Goal: Transaction & Acquisition: Purchase product/service

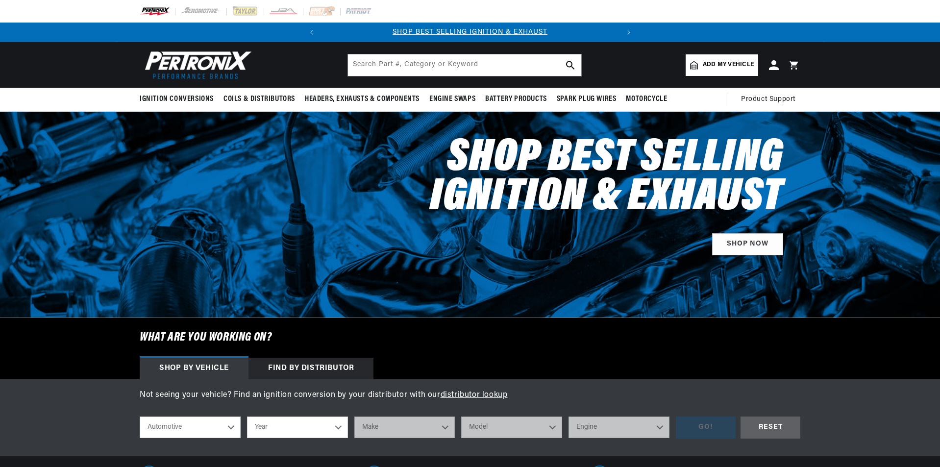
click at [109, 285] on div at bounding box center [470, 215] width 940 height 206
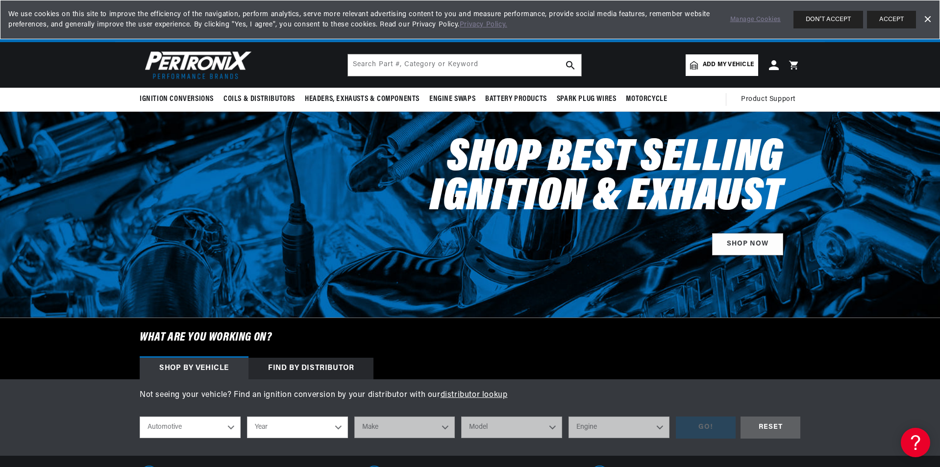
click at [713, 69] on span "Add my vehicle" at bounding box center [728, 64] width 51 height 9
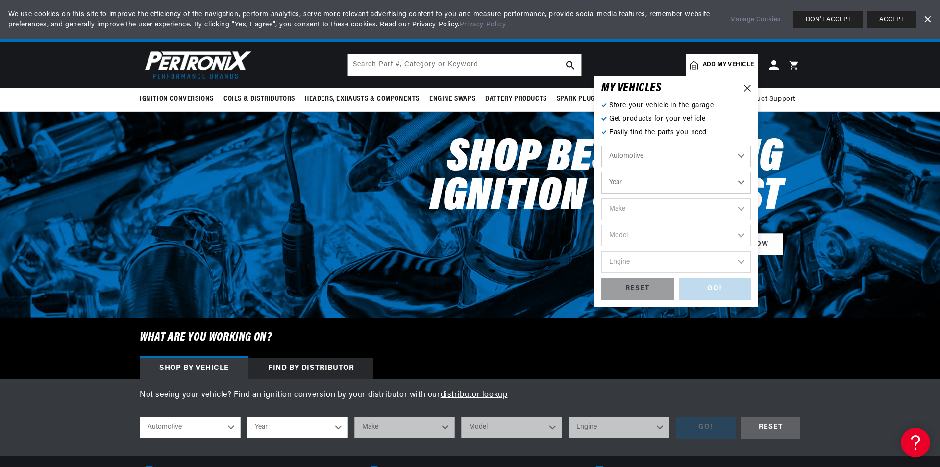
click at [645, 190] on select "Year 2026 2025 2024 2023 2022 2021 2020 2019 2018 2017 2016 2015 2014 2013 2012…" at bounding box center [676, 183] width 150 height 22
select select "1966"
click at [601, 172] on select "Year 2026 2025 2024 2023 2022 2021 2020 2019 2018 2017 2016 2015 2014 2013 2012…" at bounding box center [676, 183] width 150 height 22
click at [637, 188] on select "2026 2025 2024 2023 2022 2021 2020 2019 2018 2017 2016 2015 2014 2013 2012 2011…" at bounding box center [676, 183] width 150 height 22
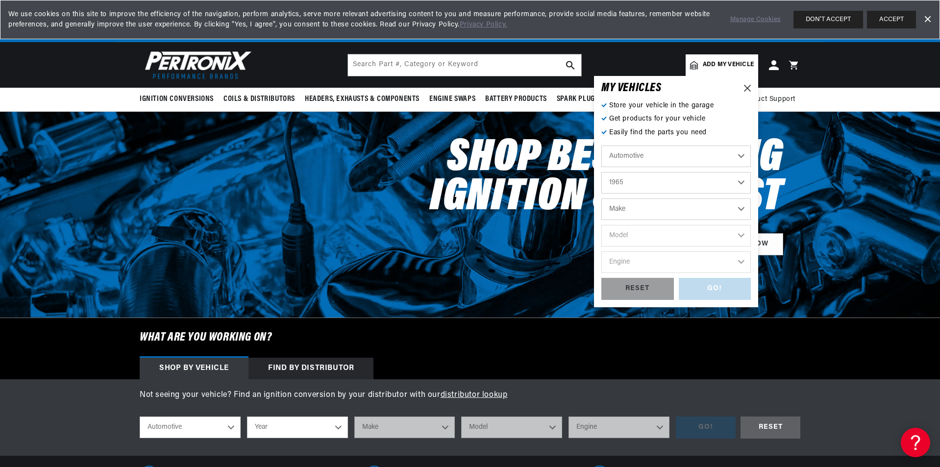
click at [601, 172] on select "2026 2025 2024 2023 2022 2021 2020 2019 2018 2017 2016 2015 2014 2013 2012 2011…" at bounding box center [676, 183] width 150 height 22
select select "1965"
click at [638, 209] on select "Make Alfa Romeo American Motors Aston Martin Austin Austin Healey Avanti Bentle…" at bounding box center [676, 210] width 150 height 22
select select "Ford"
click at [601, 199] on select "Make Alfa Romeo American Motors Aston Martin Austin Austin Healey Avanti Bentle…" at bounding box center [676, 210] width 150 height 22
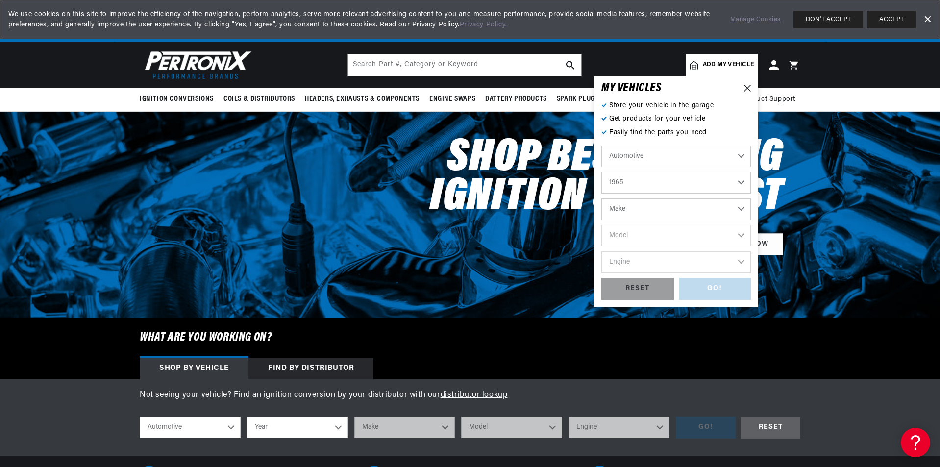
select select "Ford"
click at [634, 240] on select "Model Club Wagon Country Sedan Country Squire Custom Custom 500 Econoline F-100…" at bounding box center [676, 236] width 150 height 22
select select "Mustang"
click at [601, 225] on select "Model Club Wagon Country Sedan Country Squire Custom Custom 500 Econoline F-100…" at bounding box center [676, 236] width 150 height 22
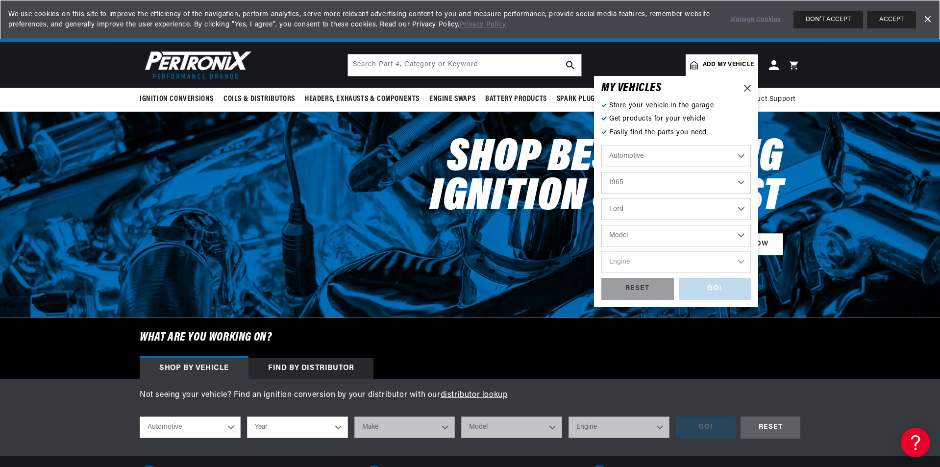
select select "Mustang"
click at [679, 268] on select "Engine 4.1L 170cid / 2.8L 200cid / 3.3L 260cid / 4.3L 289cid / 4.7L 302cid / 5.…" at bounding box center [676, 262] width 150 height 22
select select "289cid-4.7L"
click at [601, 251] on select "Engine 4.1L 170cid / 2.8L 200cid / 3.3L 260cid / 4.3L 289cid / 4.7L 302cid / 5.…" at bounding box center [676, 262] width 150 height 22
select select "289cid-4.7L"
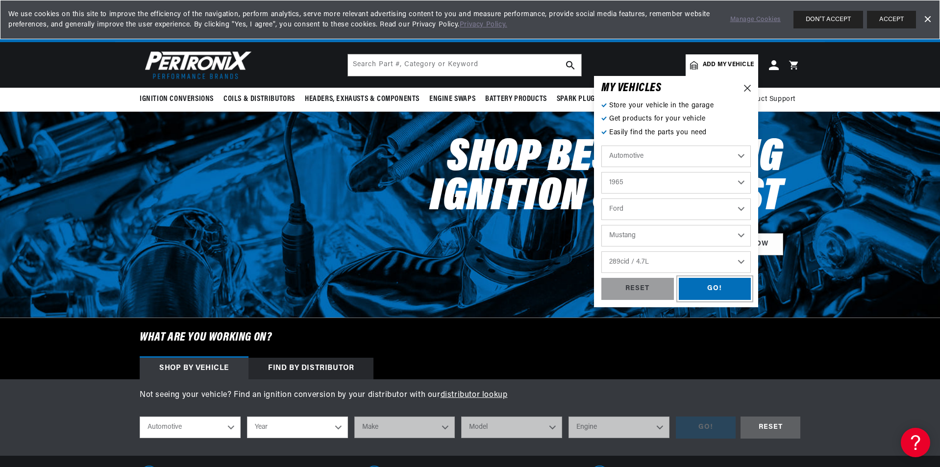
click at [720, 289] on div "GO!" at bounding box center [715, 289] width 73 height 22
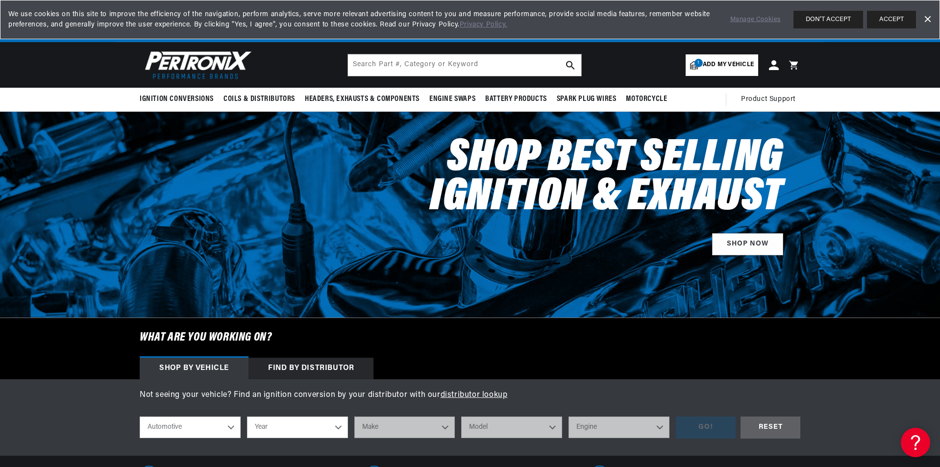
select select "1965"
select select "Ford"
select select "Mustang"
select select "289cid-4.7L"
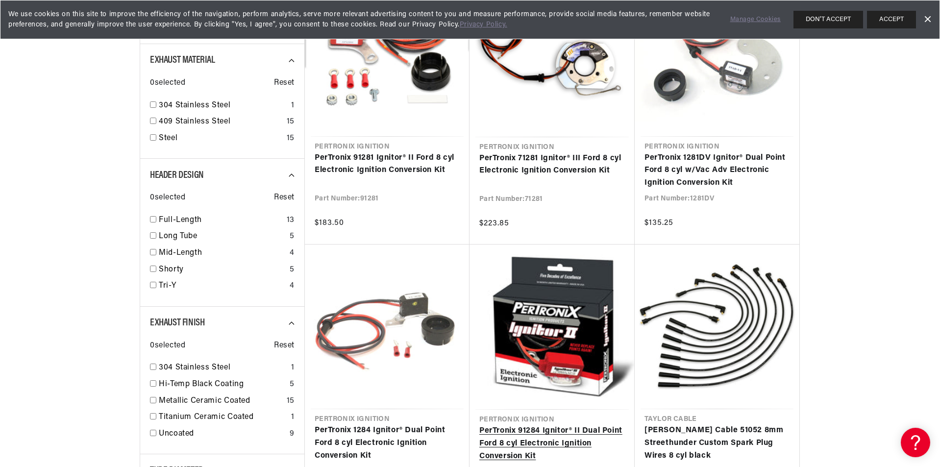
scroll to position [490, 0]
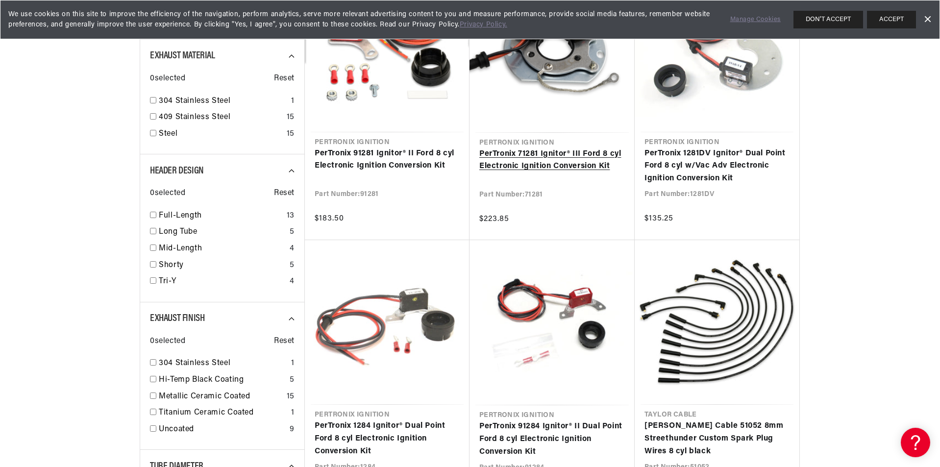
click at [536, 148] on link "PerTronix 71281 Ignitor® III Ford 8 cyl Electronic Ignition Conversion Kit" at bounding box center [552, 160] width 146 height 25
click at [551, 157] on link "PerTronix 71281 Ignitor® III Ford 8 cyl Electronic Ignition Conversion Kit" at bounding box center [552, 160] width 146 height 25
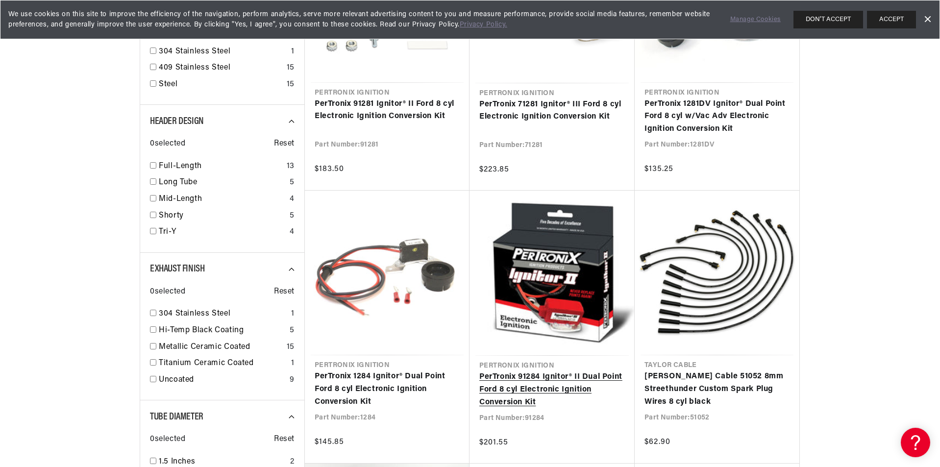
scroll to position [637, 0]
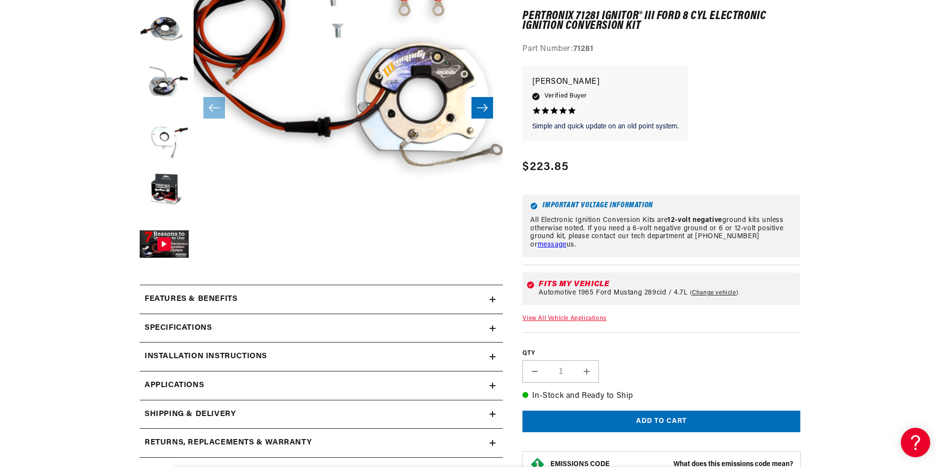
scroll to position [343, 0]
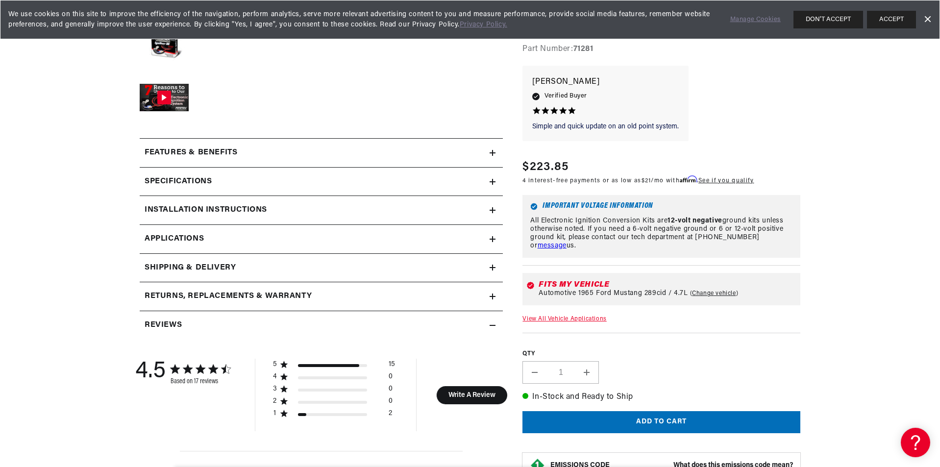
click at [272, 148] on div "Features & Benefits" at bounding box center [315, 153] width 350 height 13
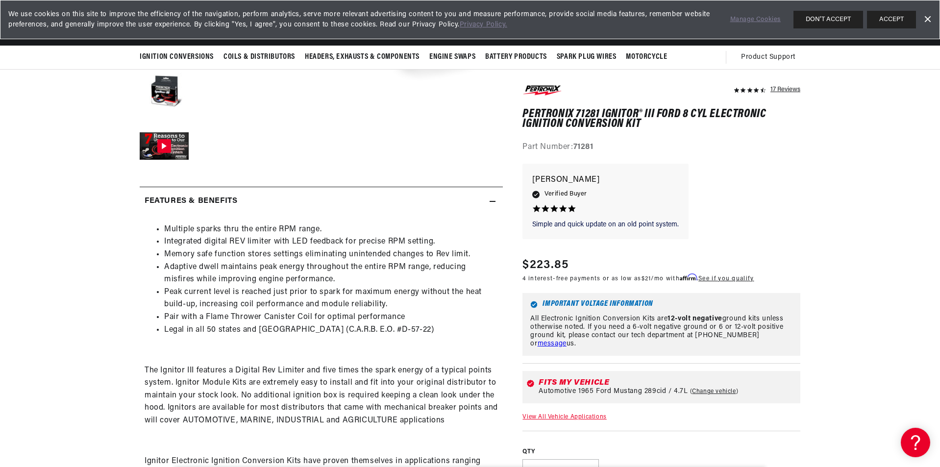
scroll to position [147, 0]
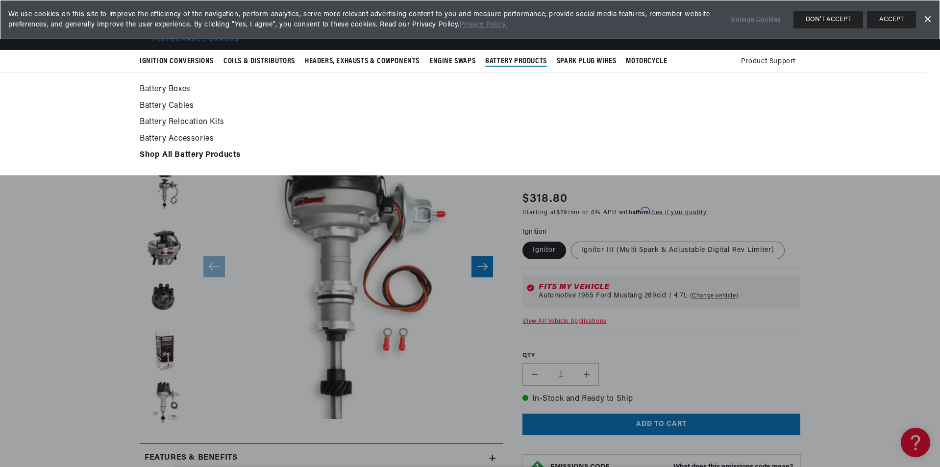
scroll to position [49, 0]
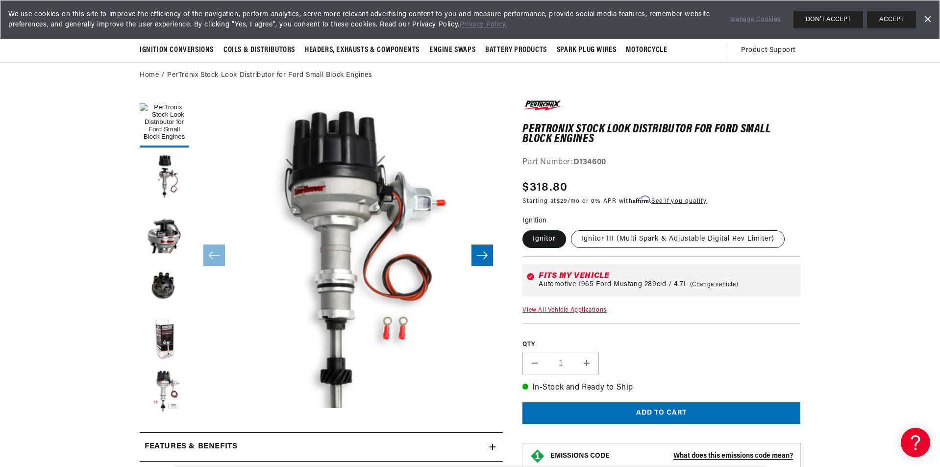
click at [623, 243] on label "Ignitor III (Multi Spark & Adjustable Digital Rev Limiter)" at bounding box center [678, 239] width 214 height 18
click at [572, 229] on input "Ignitor III (Multi Spark & Adjustable Digital Rev Limiter)" at bounding box center [571, 228] width 0 height 0
radio input "true"
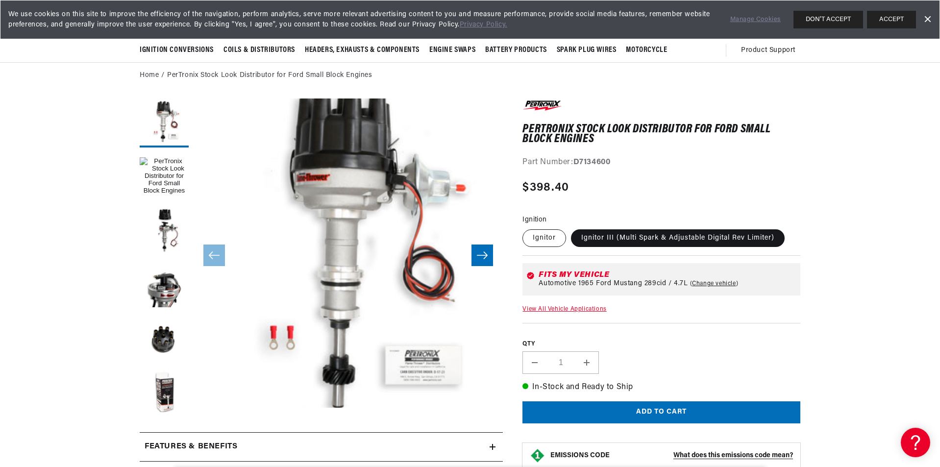
scroll to position [0, 1]
click at [554, 238] on label "Ignitor" at bounding box center [545, 238] width 44 height 18
click at [525, 228] on input "Ignitor" at bounding box center [525, 227] width 0 height 0
radio input "true"
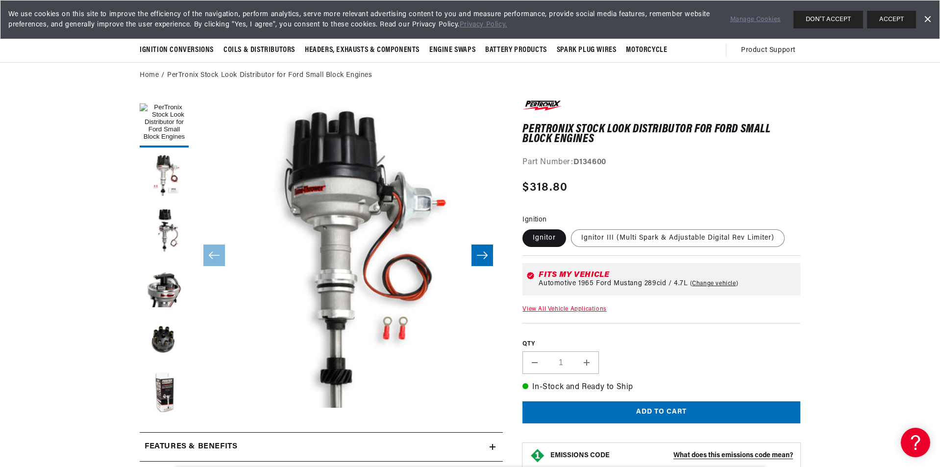
click at [660, 248] on fieldset "Ignition Ignitor Ignitor III (Multi Spark & Adjustable Digital Rev Limiter)" at bounding box center [662, 231] width 278 height 33
click at [651, 240] on label "Ignitor III (Multi Spark & Adjustable Digital Rev Limiter)" at bounding box center [678, 238] width 214 height 18
click at [572, 228] on input "Ignitor III (Multi Spark & Adjustable Digital Rev Limiter)" at bounding box center [571, 227] width 0 height 0
radio input "true"
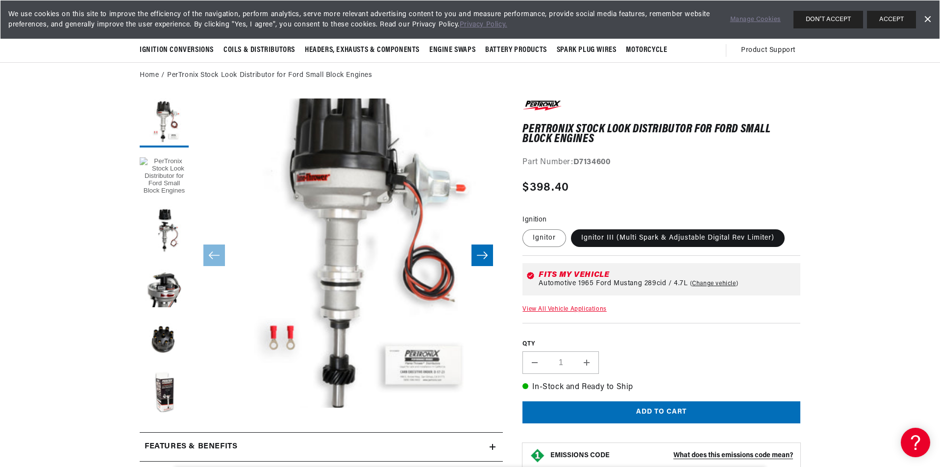
click at [160, 175] on button "Load image 1 in gallery view" at bounding box center [164, 176] width 49 height 49
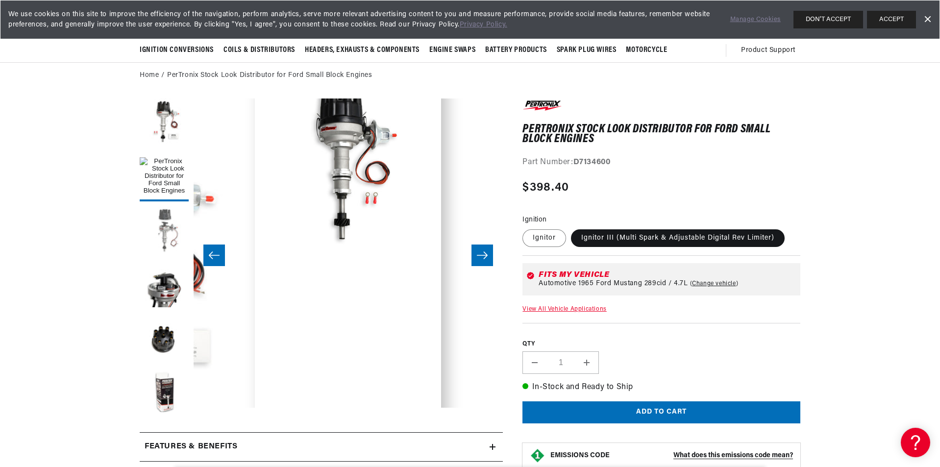
click at [162, 216] on button "Load image 2 in gallery view" at bounding box center [164, 230] width 49 height 49
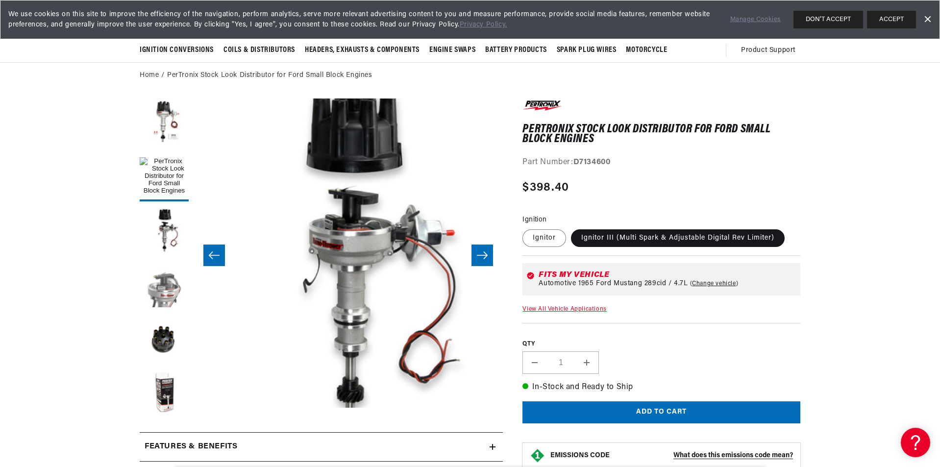
click at [179, 285] on button "Load image 3 in gallery view" at bounding box center [164, 284] width 49 height 49
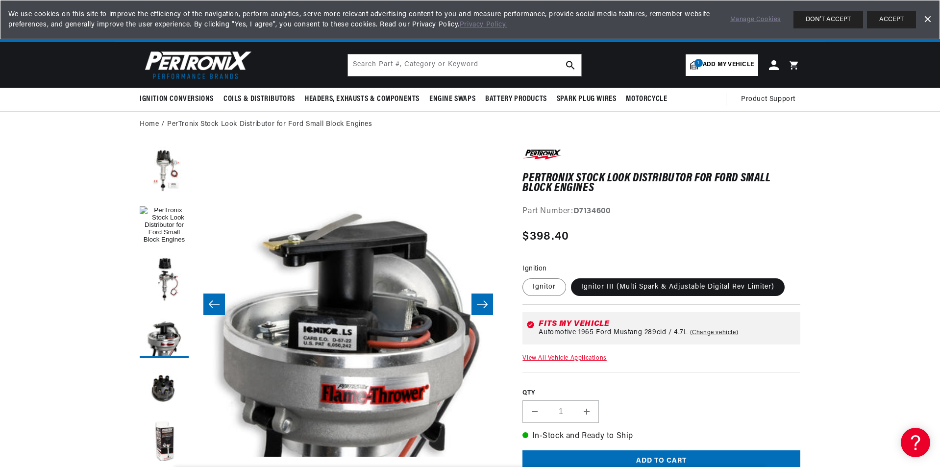
click at [176, 63] on img at bounding box center [196, 65] width 113 height 34
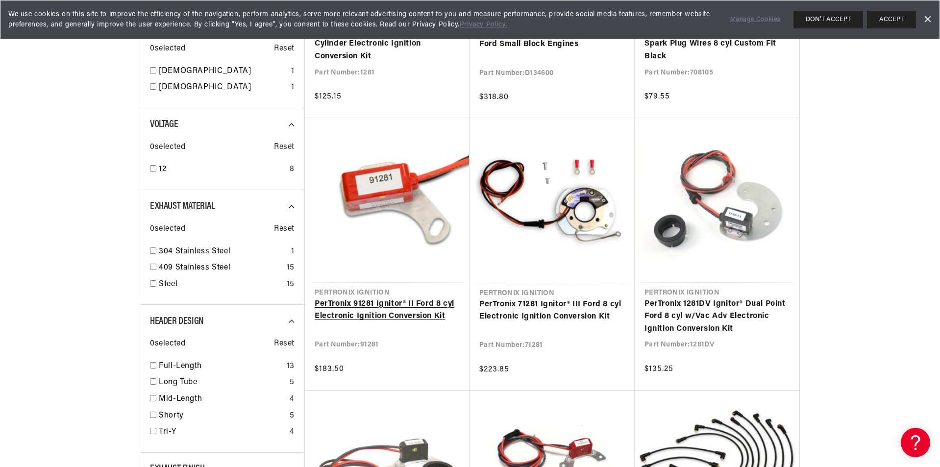
scroll to position [343, 0]
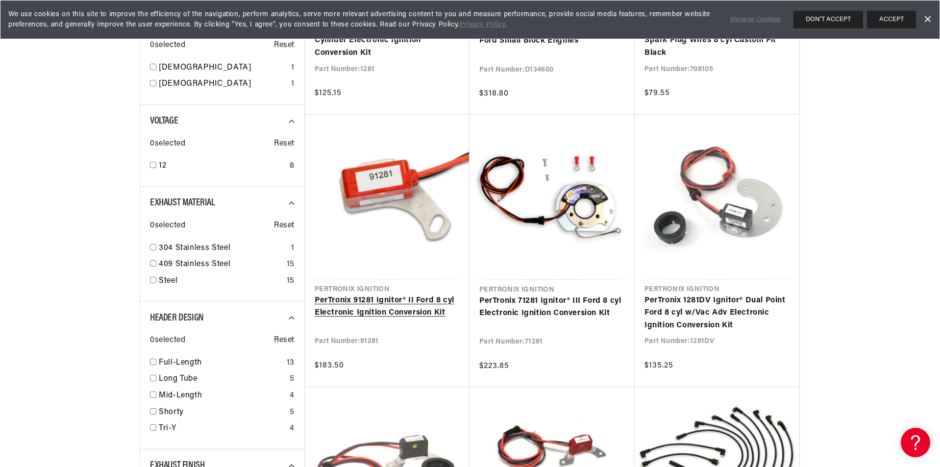
click at [354, 312] on link "PerTronix 91281 Ignitor® II Ford 8 cyl Electronic Ignition Conversion Kit" at bounding box center [387, 307] width 145 height 25
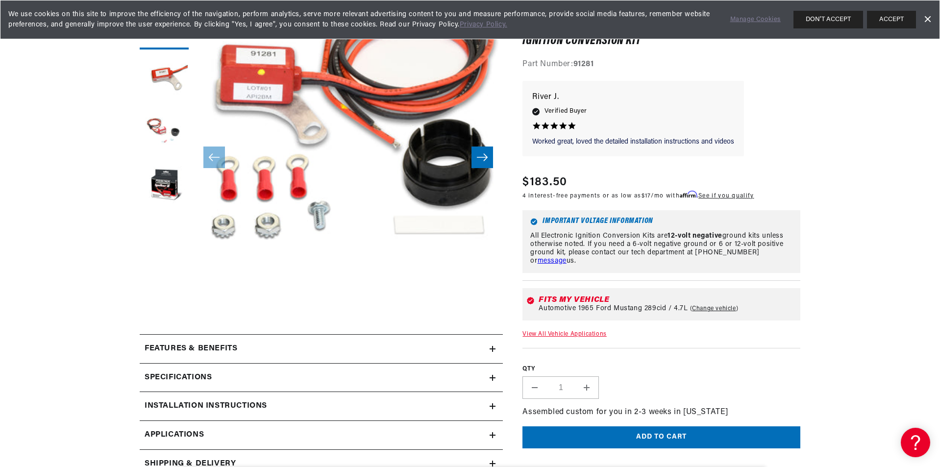
scroll to position [245, 0]
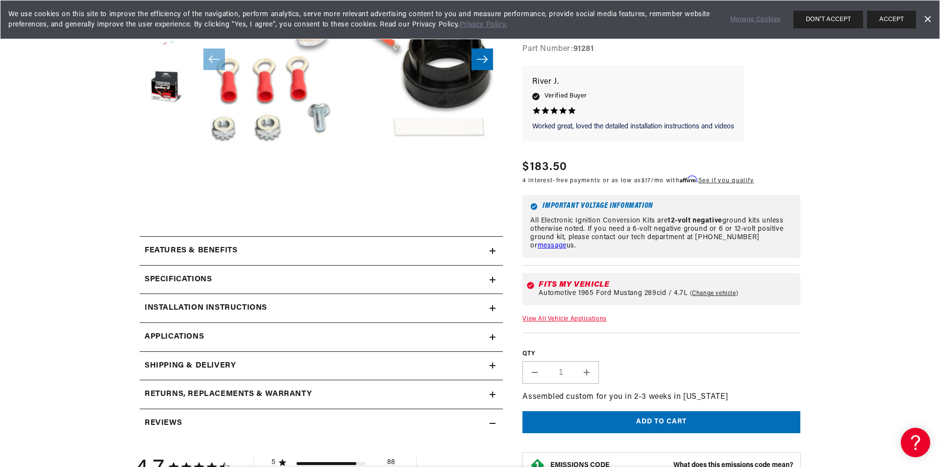
click at [447, 249] on div "Features & Benefits" at bounding box center [315, 251] width 350 height 13
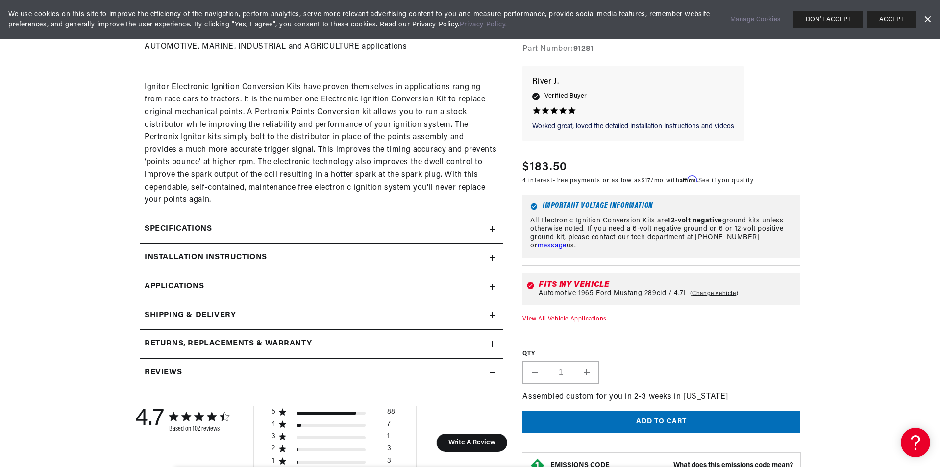
scroll to position [0, 297]
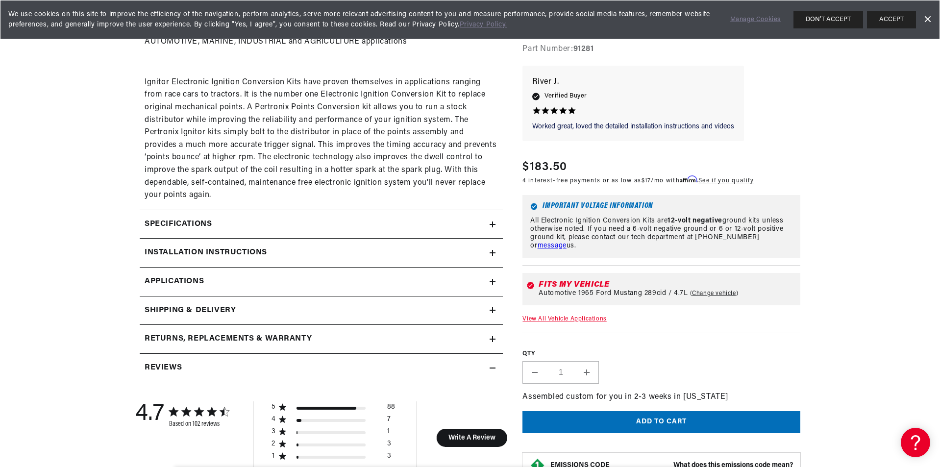
click at [332, 211] on summary "Specifications" at bounding box center [321, 224] width 363 height 28
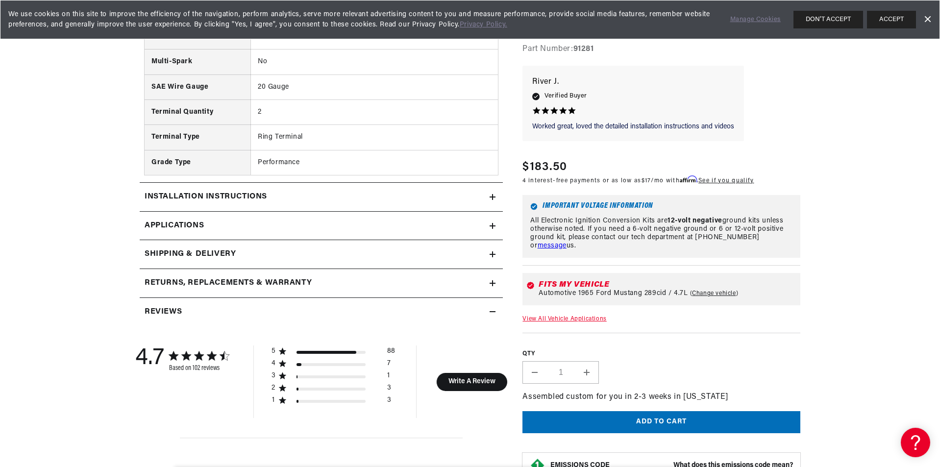
scroll to position [1127, 0]
click at [327, 196] on div "Installation instructions" at bounding box center [315, 196] width 350 height 13
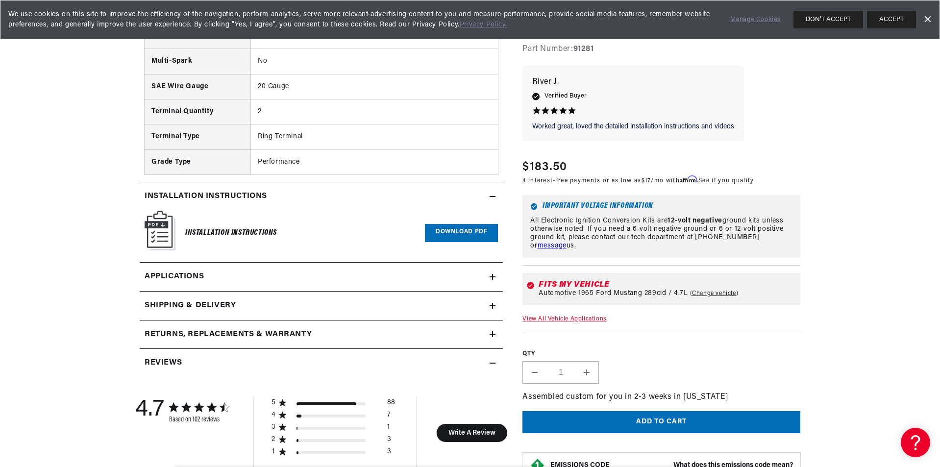
click at [362, 265] on link "Applications" at bounding box center [321, 277] width 363 height 29
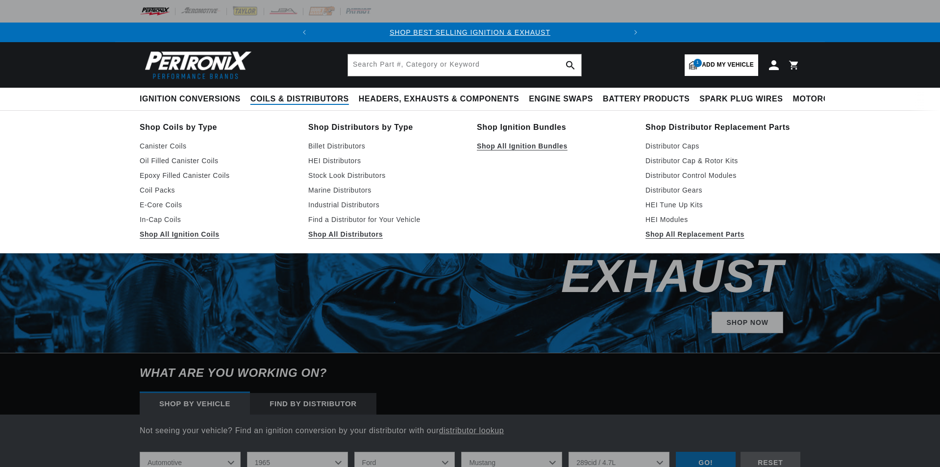
select select "1965"
select select "Ford"
select select "Mustang"
select select "289cid-4.7L"
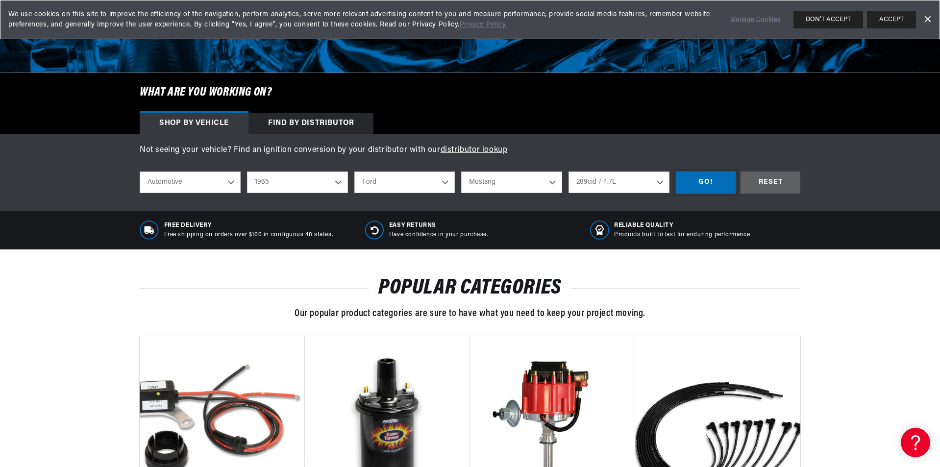
click at [707, 177] on div "GO!" at bounding box center [706, 183] width 60 height 22
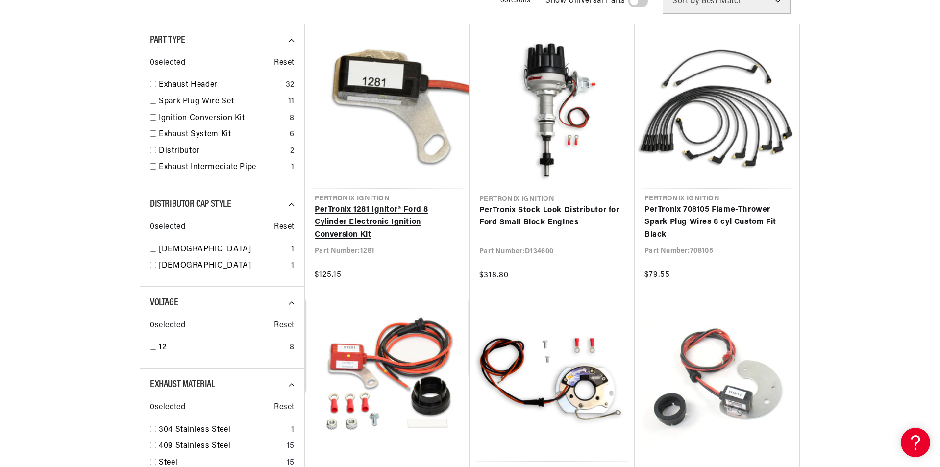
scroll to position [294, 0]
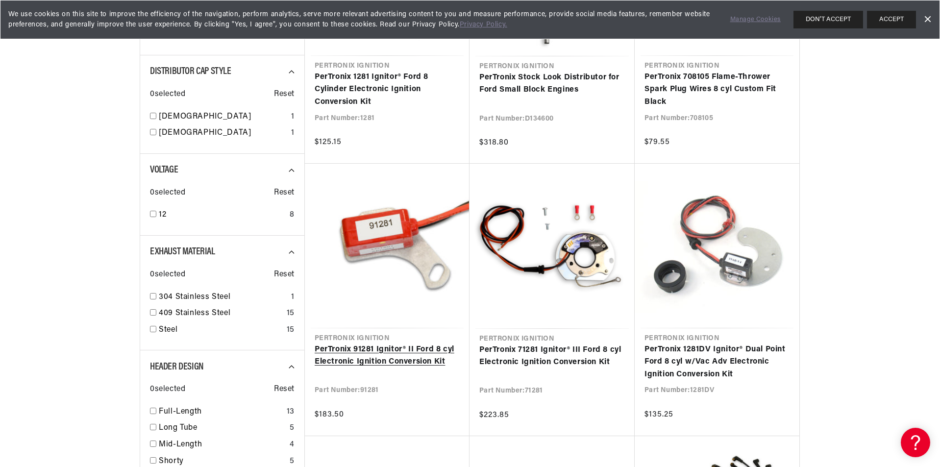
click at [397, 357] on link "PerTronix 91281 Ignitor® II Ford 8 cyl Electronic Ignition Conversion Kit" at bounding box center [387, 356] width 145 height 25
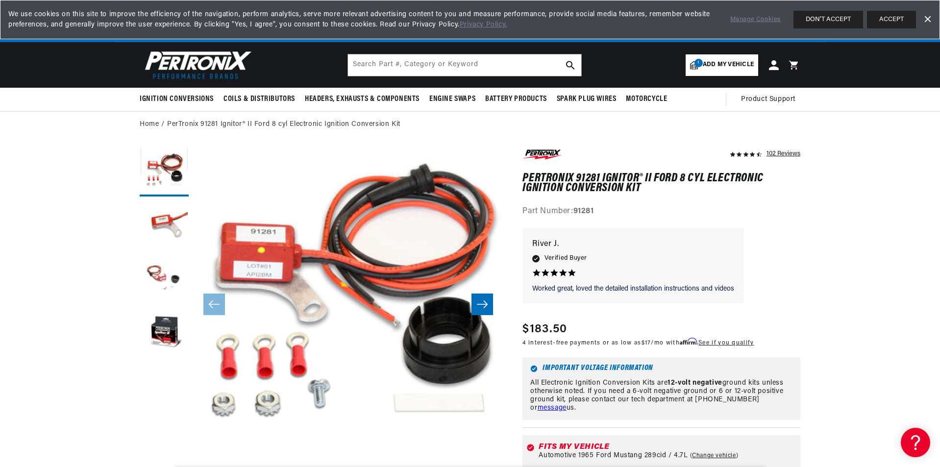
click at [492, 302] on button "Slide right" at bounding box center [483, 305] width 22 height 22
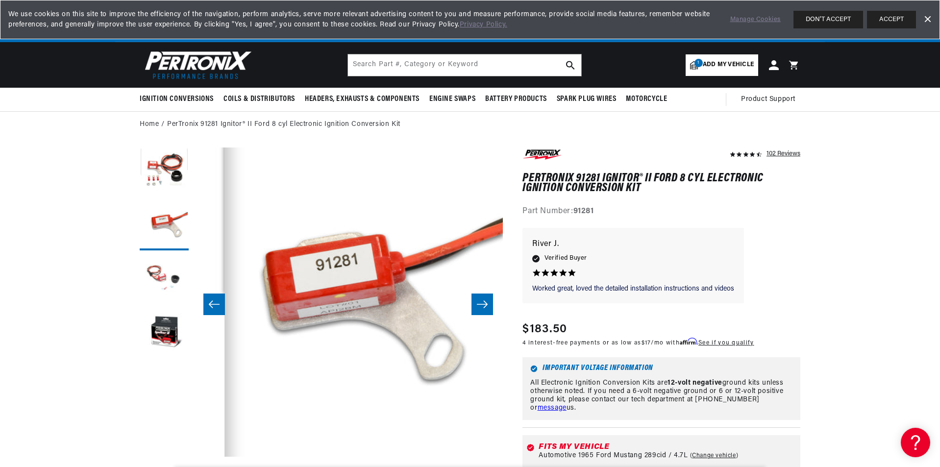
click at [491, 302] on button "Slide right" at bounding box center [483, 305] width 22 height 22
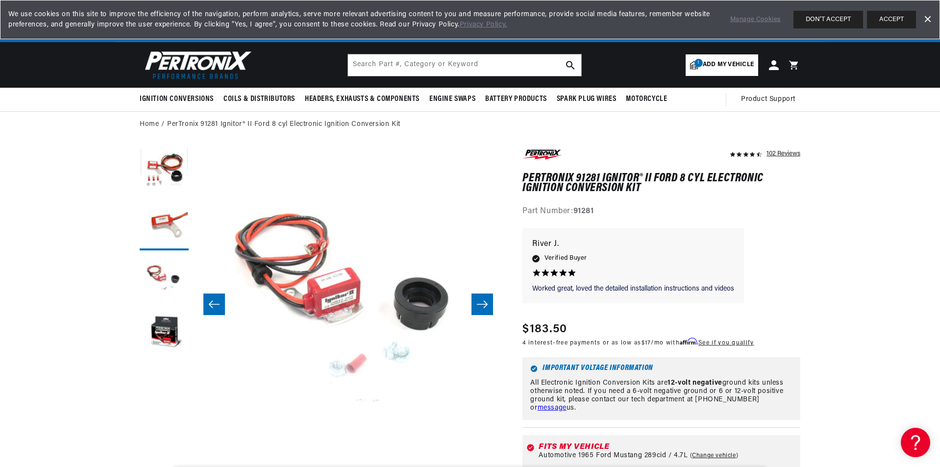
click at [487, 302] on icon "Slide right" at bounding box center [482, 305] width 12 height 10
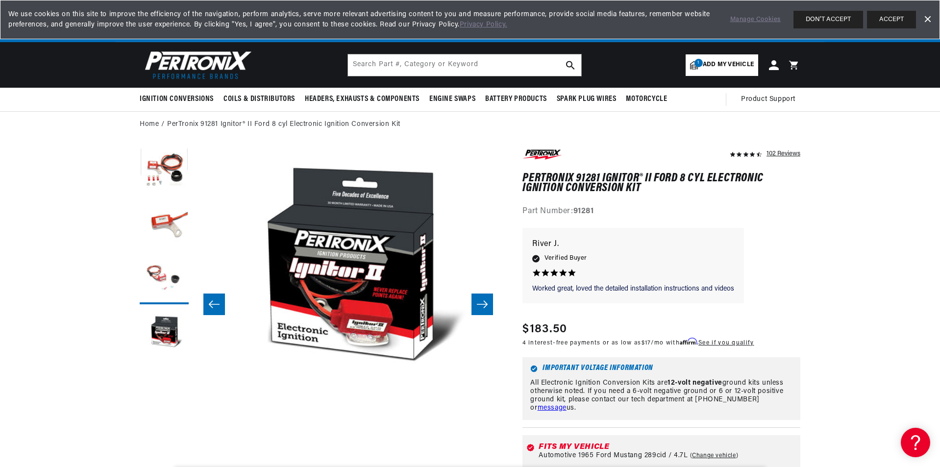
scroll to position [0, 928]
click at [487, 302] on icon "Slide right" at bounding box center [482, 305] width 12 height 10
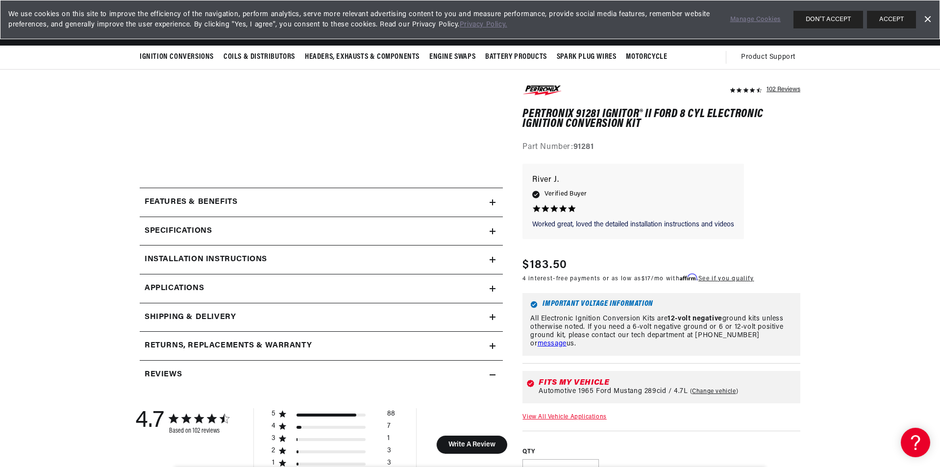
scroll to position [0, 0]
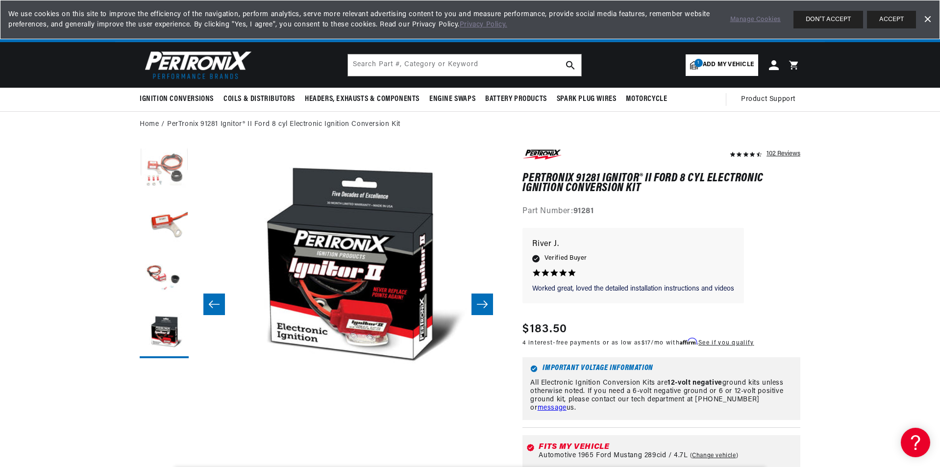
click at [149, 176] on button "Load image 1 in gallery view" at bounding box center [164, 172] width 49 height 49
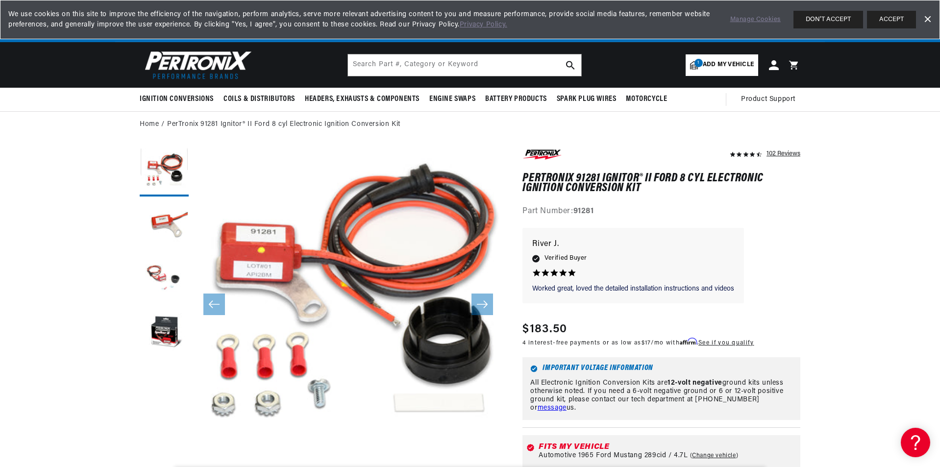
scroll to position [0, 297]
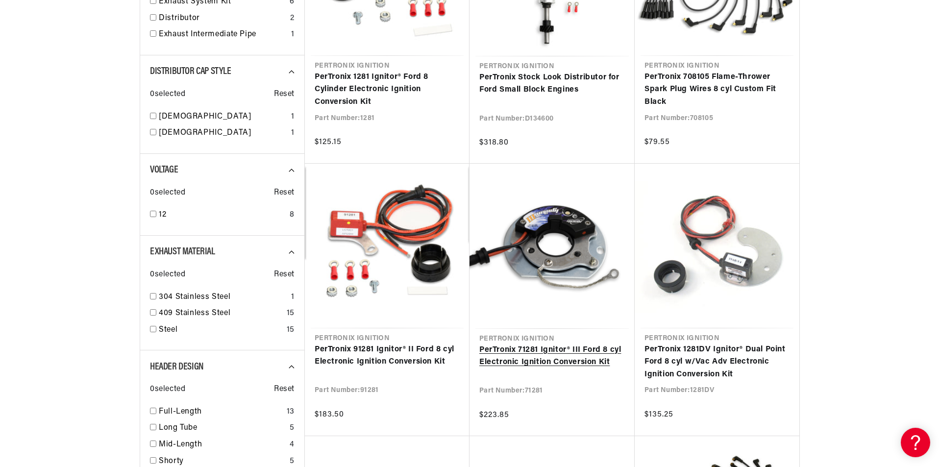
click at [548, 359] on link "PerTronix 71281 Ignitor® III Ford 8 cyl Electronic Ignition Conversion Kit" at bounding box center [552, 356] width 146 height 25
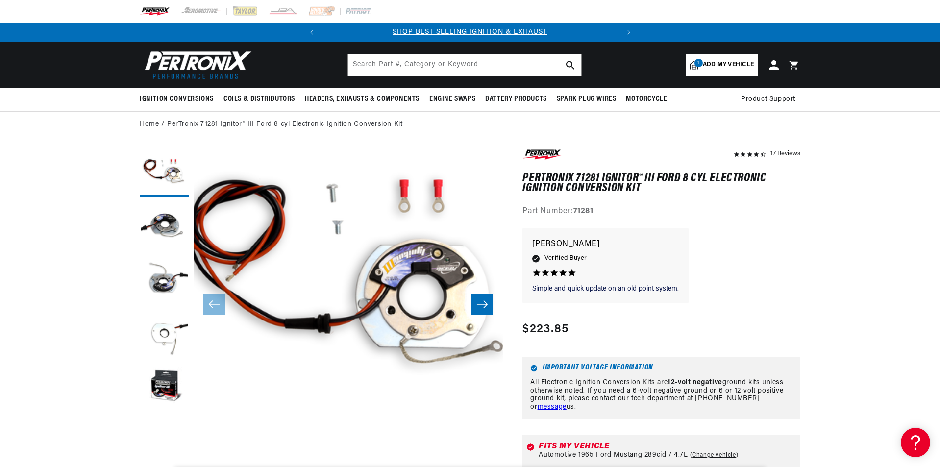
scroll to position [441, 0]
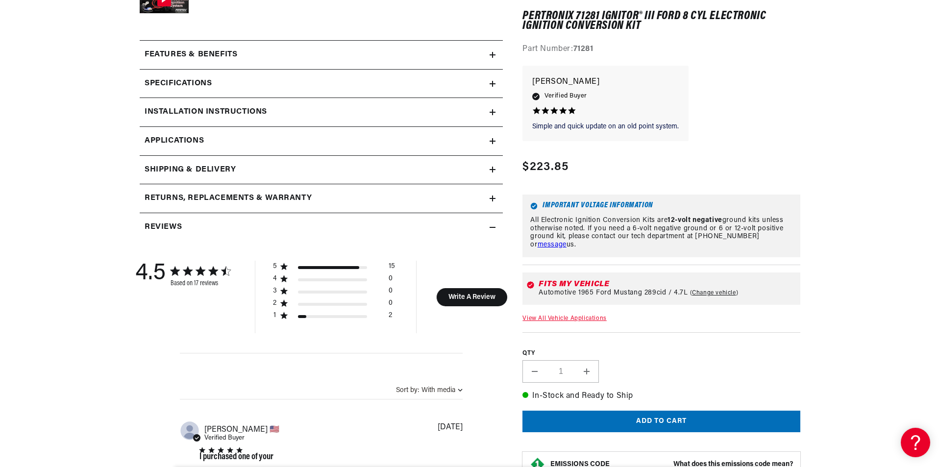
click at [282, 63] on summary "Features & Benefits" at bounding box center [321, 55] width 363 height 28
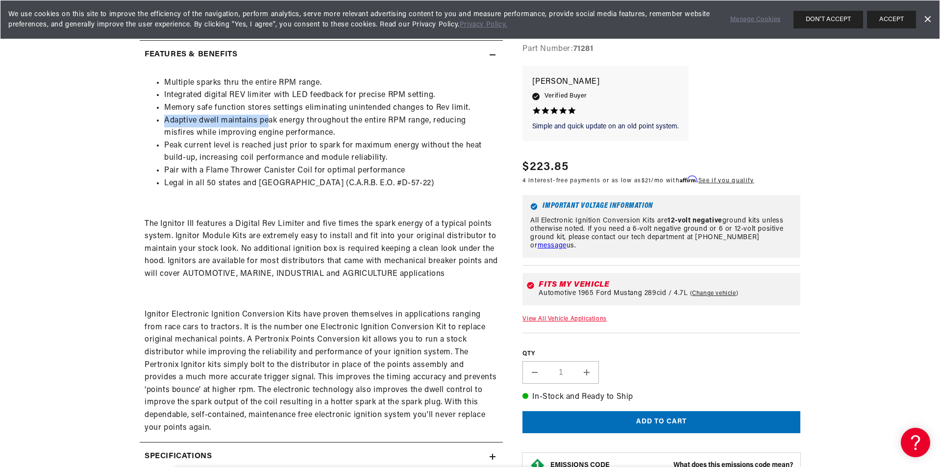
drag, startPoint x: 167, startPoint y: 121, endPoint x: 350, endPoint y: 121, distance: 182.8
click at [316, 121] on li "Adaptive dwell maintains peak energy throughout the entire RPM range, reducing …" at bounding box center [331, 127] width 334 height 25
click at [350, 121] on li "Adaptive dwell maintains peak energy throughout the entire RPM range, reducing …" at bounding box center [331, 127] width 334 height 25
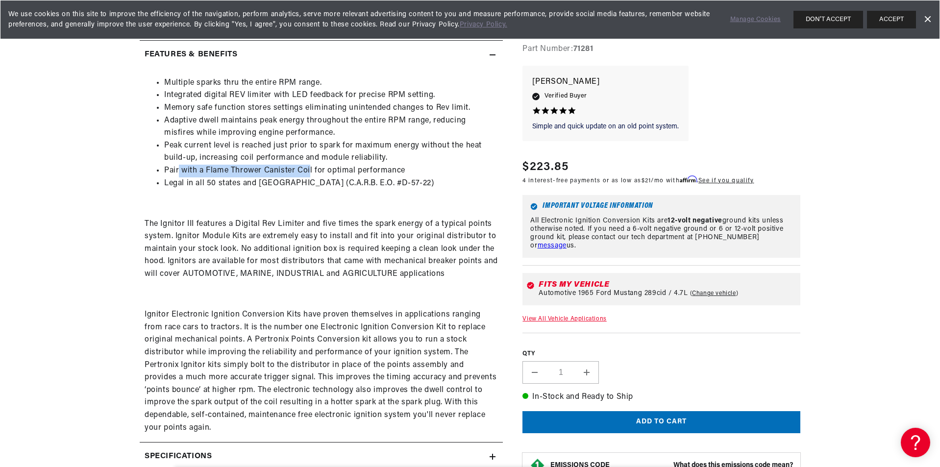
drag, startPoint x: 196, startPoint y: 173, endPoint x: 312, endPoint y: 173, distance: 115.7
click at [311, 173] on li "Pair with a Flame Thrower Canister Coil for optimal performance" at bounding box center [331, 171] width 334 height 13
click at [324, 173] on li "Pair with a Flame Thrower Canister Coil for optimal performance" at bounding box center [331, 171] width 334 height 13
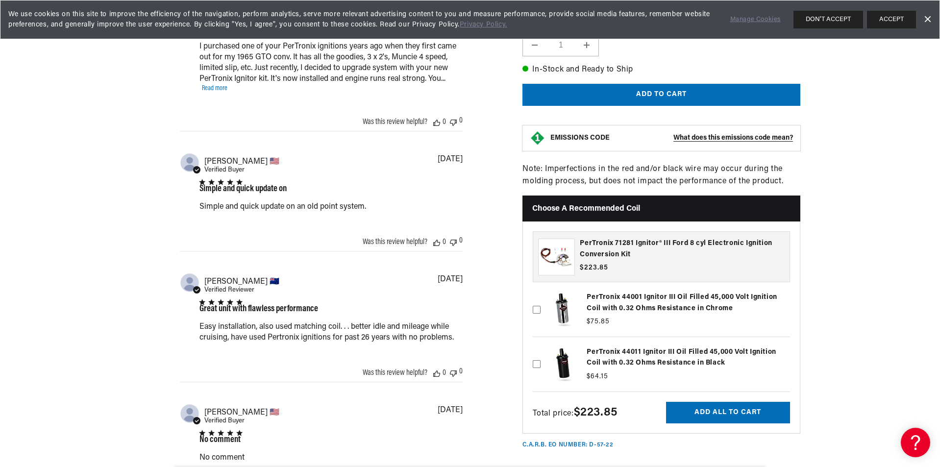
scroll to position [1422, 0]
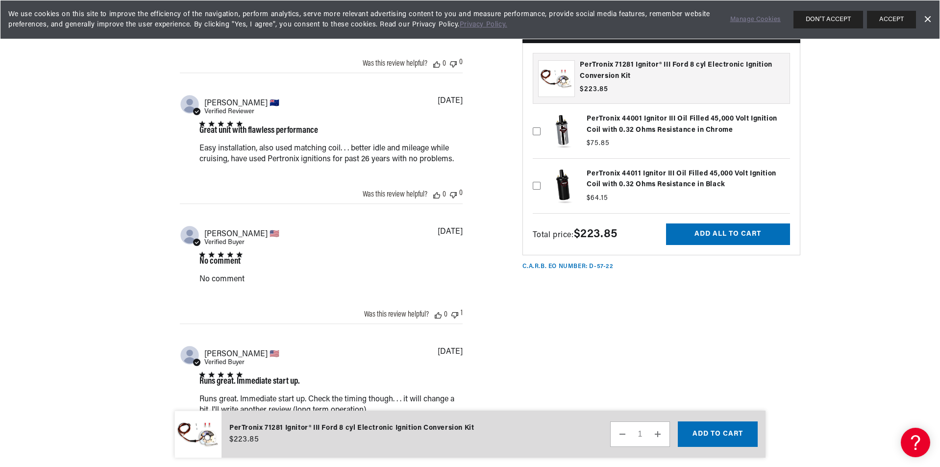
click at [711, 180] on label at bounding box center [661, 186] width 257 height 50
click at [541, 174] on input "checkbox" at bounding box center [537, 170] width 8 height 8
checkbox input "true"
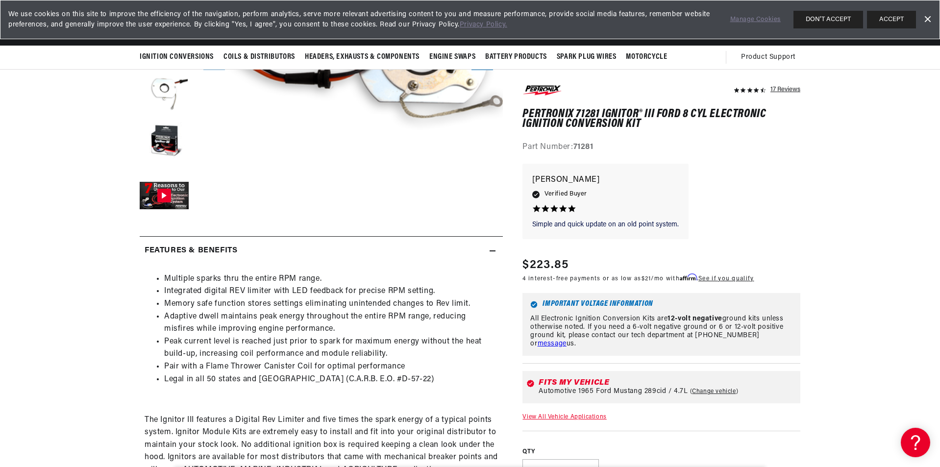
scroll to position [0, 0]
drag, startPoint x: 239, startPoint y: 278, endPoint x: 329, endPoint y: 273, distance: 89.8
click at [286, 275] on li "Multiple sparks thru the entire RPM range." at bounding box center [331, 279] width 334 height 13
click at [329, 273] on li "Multiple sparks thru the entire RPM range." at bounding box center [331, 279] width 334 height 13
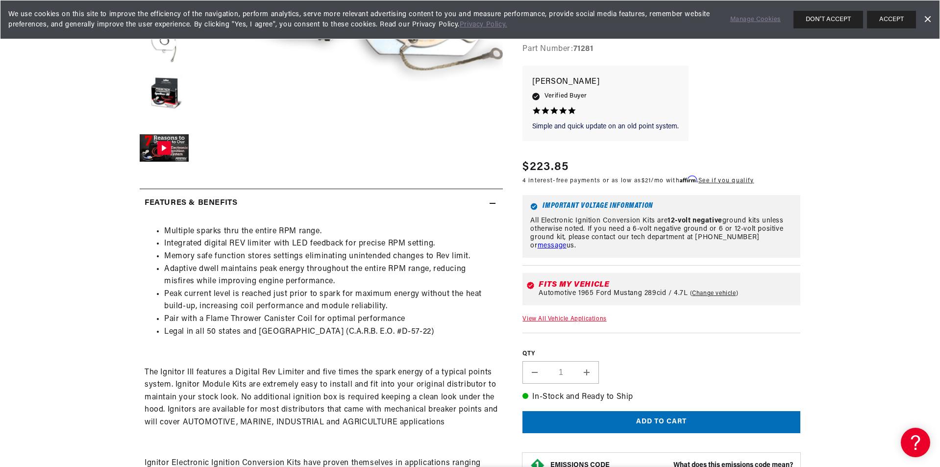
scroll to position [294, 0]
drag, startPoint x: 169, startPoint y: 250, endPoint x: 319, endPoint y: 256, distance: 150.2
click at [290, 256] on li "Memory safe function stores settings eliminating unintended changes to Rev limi…" at bounding box center [331, 255] width 334 height 13
click at [319, 256] on li "Memory safe function stores settings eliminating unintended changes to Rev limi…" at bounding box center [331, 255] width 334 height 13
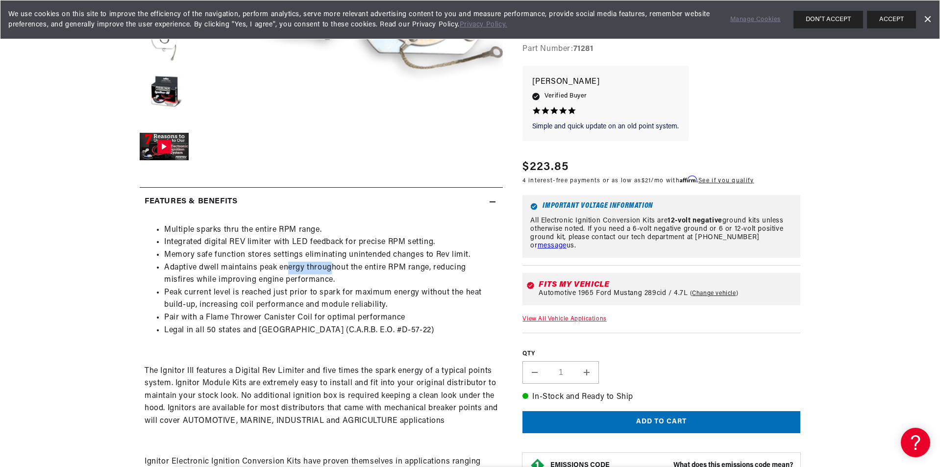
drag, startPoint x: 298, startPoint y: 269, endPoint x: 363, endPoint y: 273, distance: 65.3
click at [355, 273] on li "Adaptive dwell maintains peak energy throughout the entire RPM range, reducing …" at bounding box center [331, 274] width 334 height 25
click at [390, 273] on li "Adaptive dwell maintains peak energy throughout the entire RPM range, reducing …" at bounding box center [331, 274] width 334 height 25
drag, startPoint x: 171, startPoint y: 291, endPoint x: 275, endPoint y: 294, distance: 104.5
click at [256, 294] on li "Peak current level is reached just prior to spark for maximum energy without th…" at bounding box center [331, 299] width 334 height 25
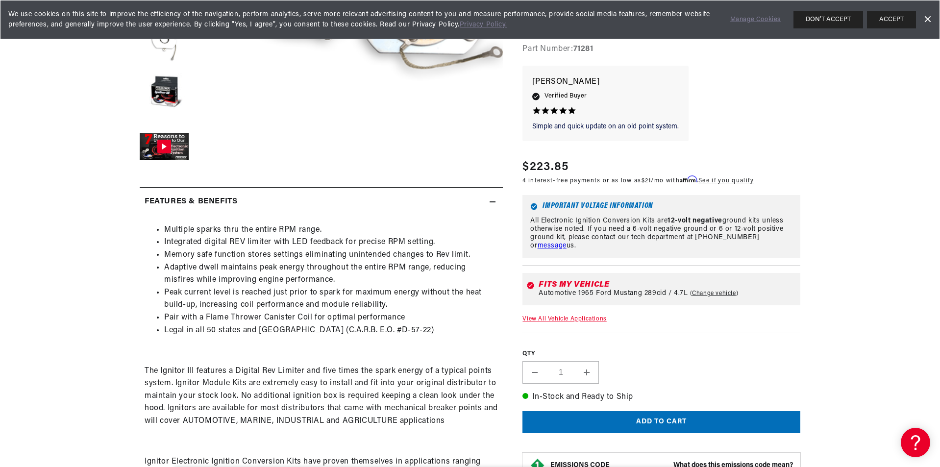
click at [321, 289] on li "Peak current level is reached just prior to spark for maximum energy without th…" at bounding box center [331, 299] width 334 height 25
drag, startPoint x: 304, startPoint y: 292, endPoint x: 466, endPoint y: 298, distance: 161.9
click at [446, 298] on li "Peak current level is reached just prior to spark for maximum energy without th…" at bounding box center [331, 299] width 334 height 25
click at [467, 298] on li "Peak current level is reached just prior to spark for maximum energy without th…" at bounding box center [331, 299] width 334 height 25
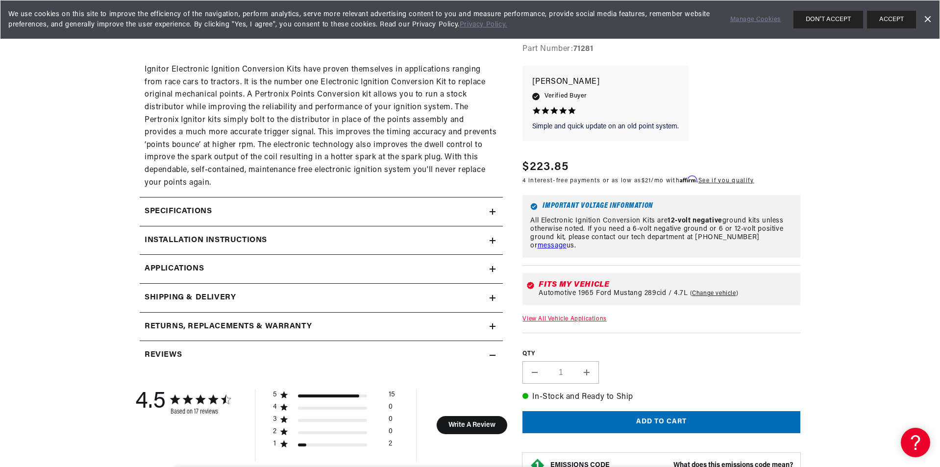
scroll to position [0, 0]
click at [212, 268] on link "Applications" at bounding box center [321, 269] width 363 height 29
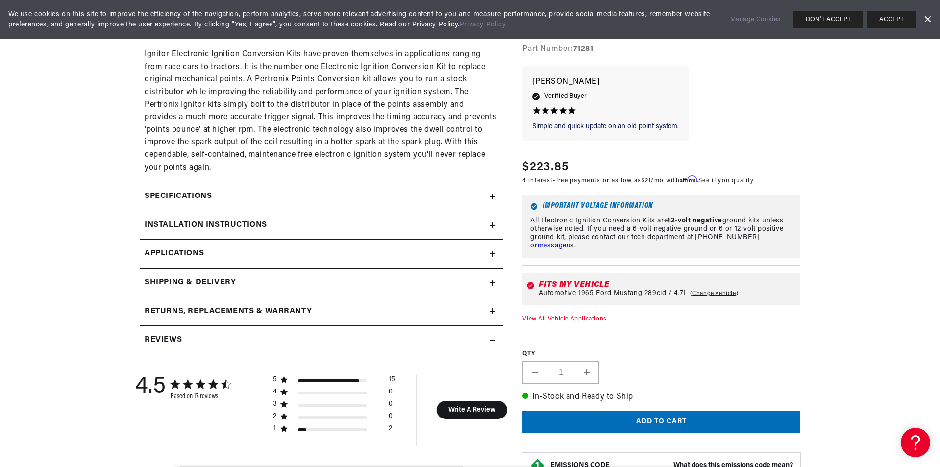
scroll to position [742, 0]
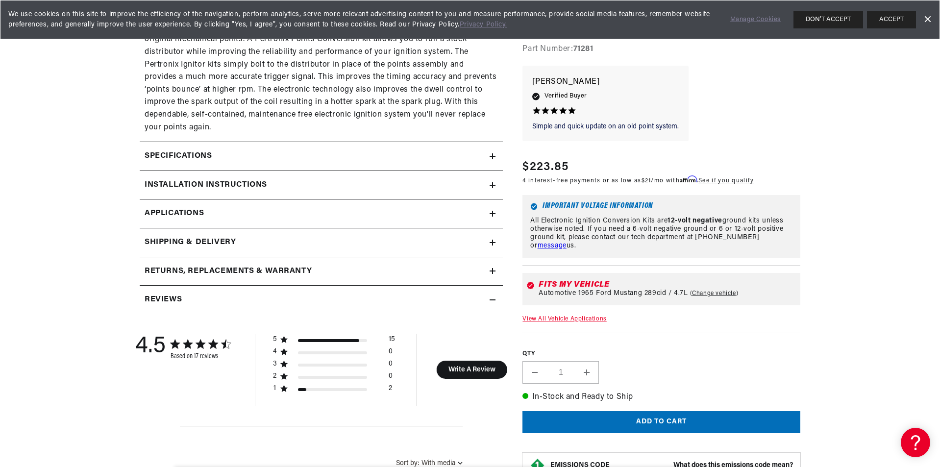
click at [226, 160] on div "Specifications" at bounding box center [315, 156] width 350 height 13
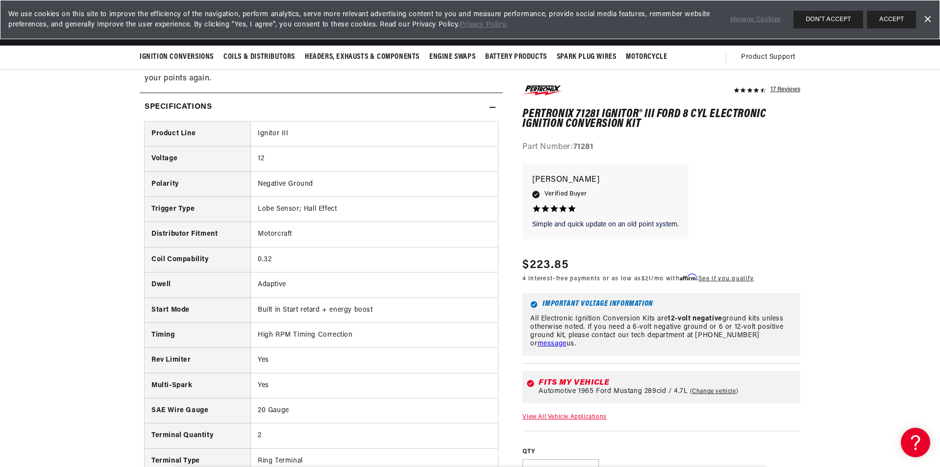
scroll to position [0, 0]
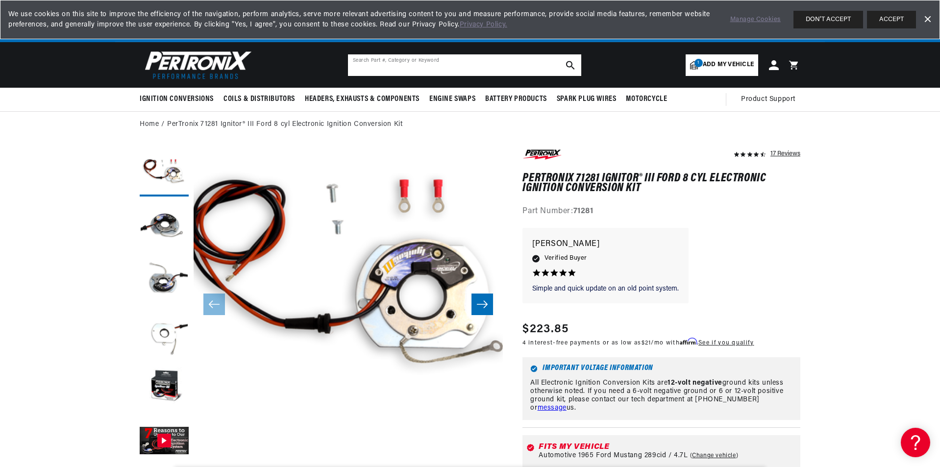
click at [486, 64] on input "text" at bounding box center [464, 65] width 233 height 22
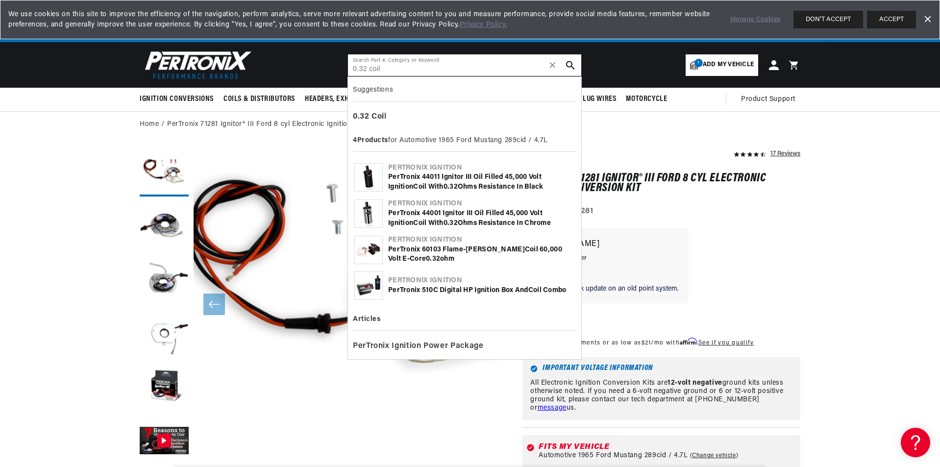
type input "0.32 coil"
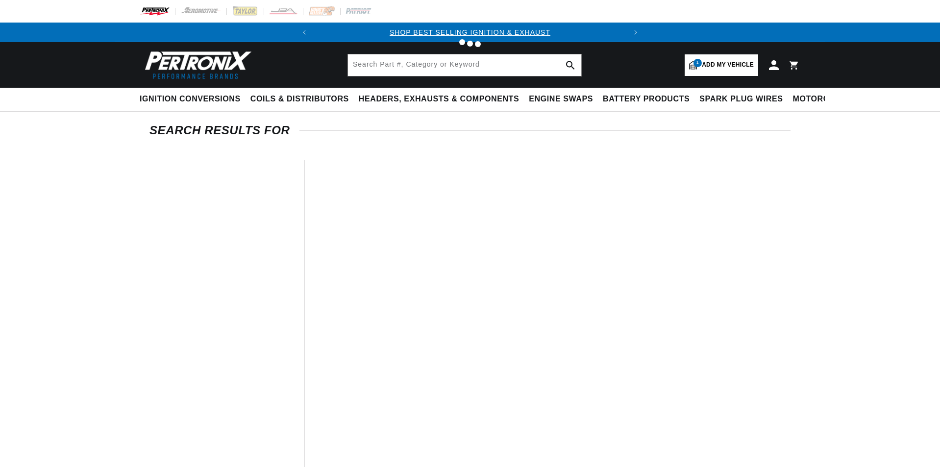
type input "0.32 coil"
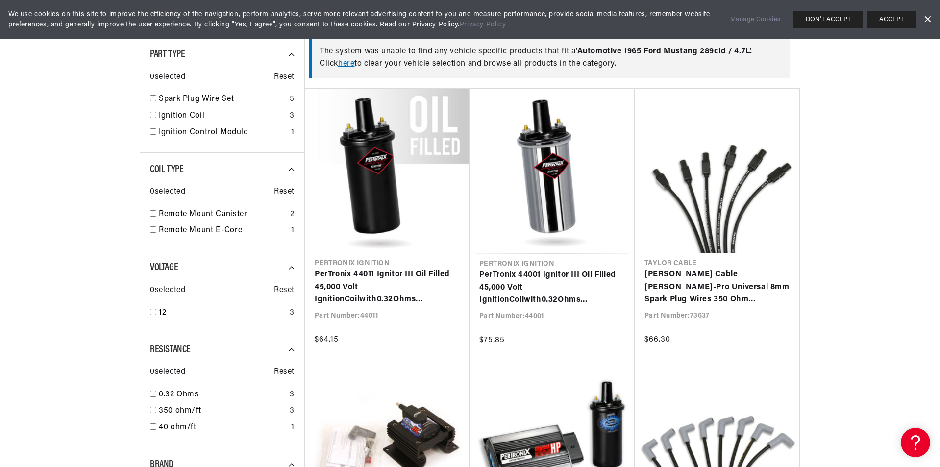
click at [405, 279] on link "PerTronix 44011 Ignitor III Oil Filled 45,000 Volt Ignition Coil with 0 . 32 Oh…" at bounding box center [387, 288] width 145 height 38
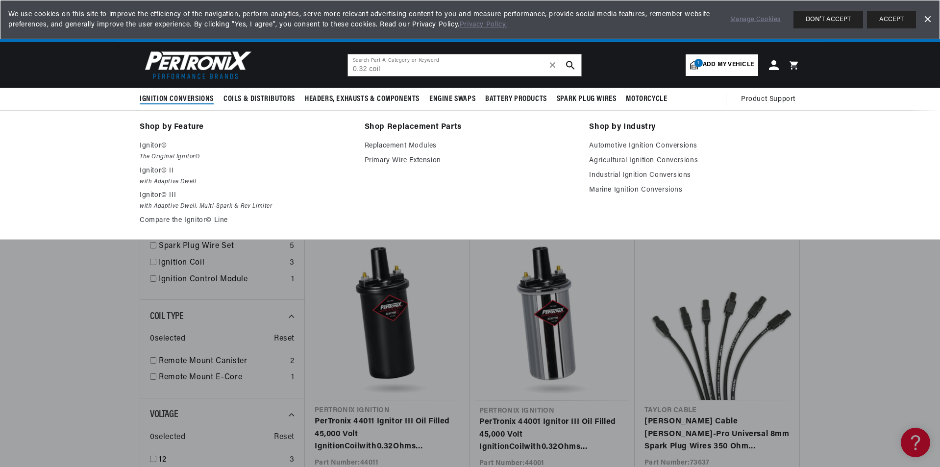
scroll to position [0, 297]
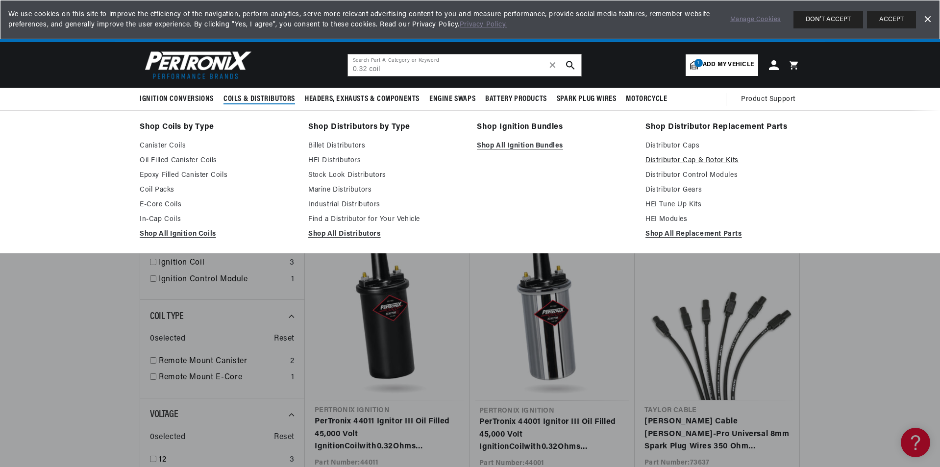
click at [684, 161] on link "Distributor Cap & Rotor Kits" at bounding box center [723, 161] width 155 height 12
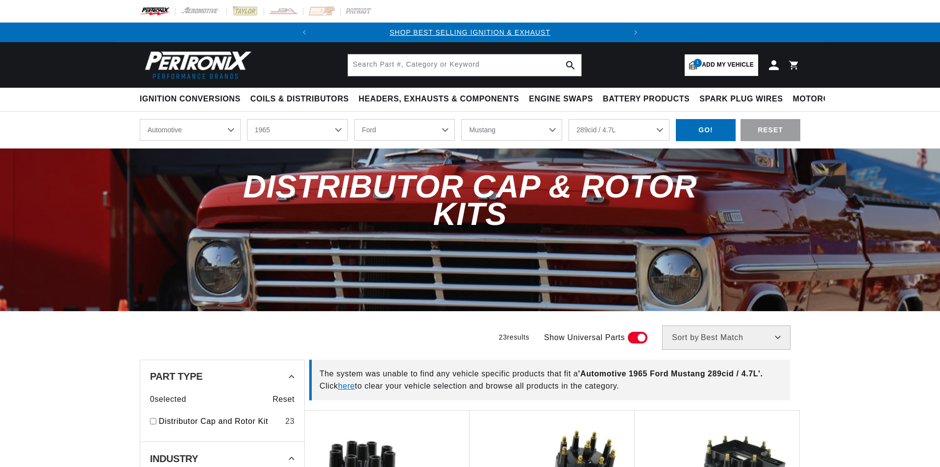
select select "1965"
select select "Ford"
select select "Mustang"
select select "289cid-4.7L"
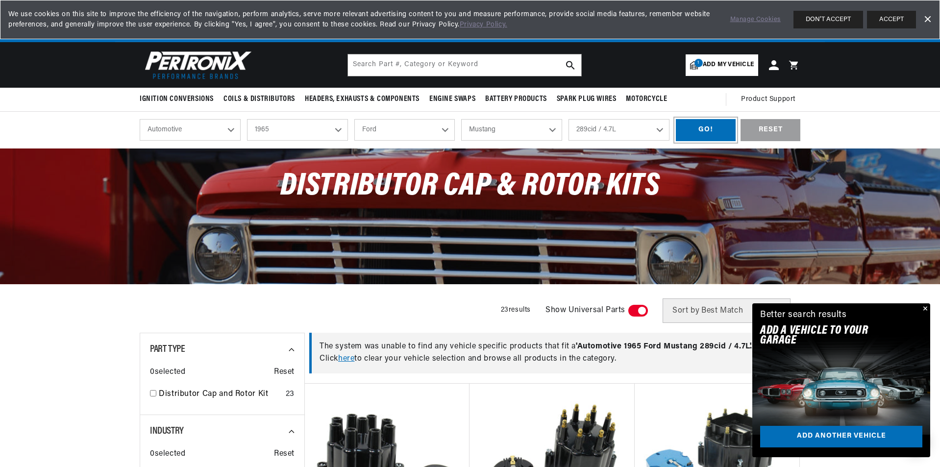
click at [677, 126] on div "GO!" at bounding box center [706, 130] width 60 height 22
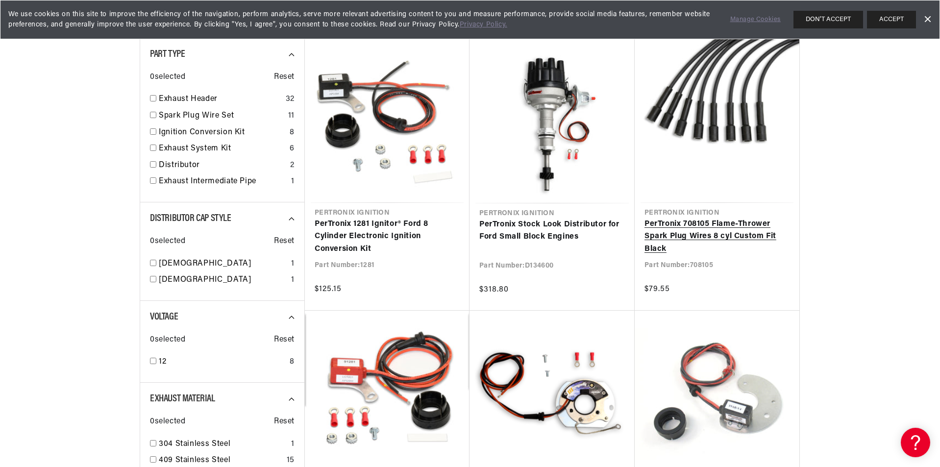
click at [699, 231] on link "PerTronix 708105 Flame-Thrower Spark Plug Wires 8 cyl Custom Fit Black" at bounding box center [717, 237] width 145 height 38
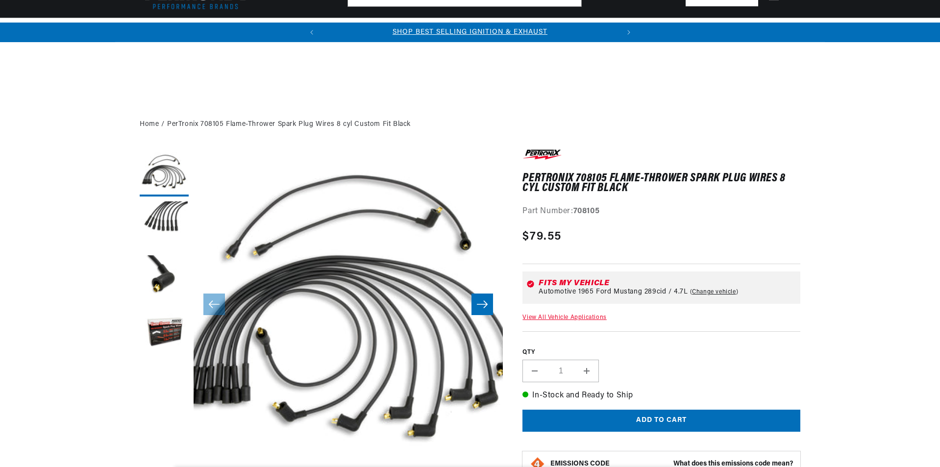
scroll to position [441, 0]
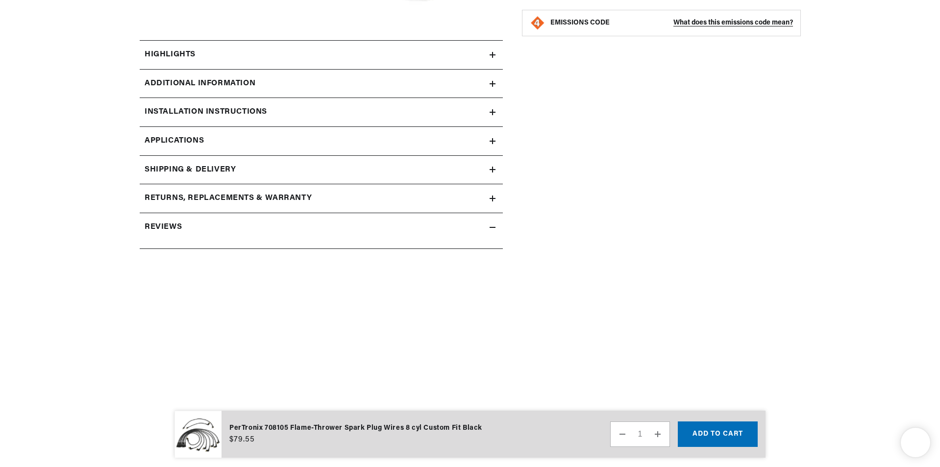
click at [237, 51] on div "Highlights" at bounding box center [315, 55] width 350 height 13
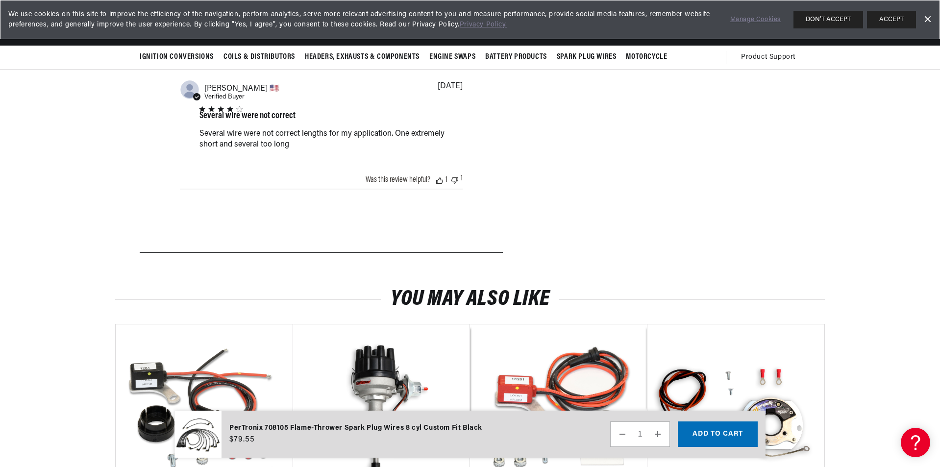
scroll to position [882, 0]
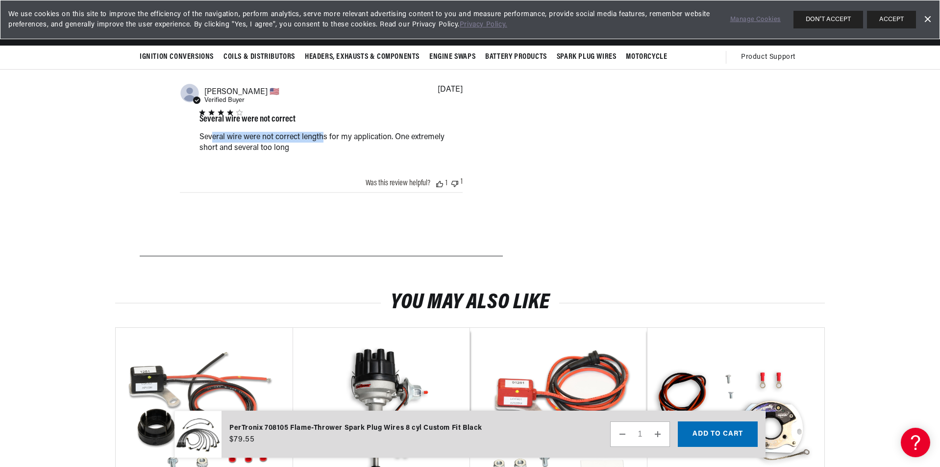
drag, startPoint x: 222, startPoint y: 135, endPoint x: 330, endPoint y: 139, distance: 108.4
click at [0, 0] on div "Several wire were not correct lengths for my application. One extremely short a…" at bounding box center [0, 0] width 0 height 0
drag, startPoint x: 345, startPoint y: 141, endPoint x: 359, endPoint y: 156, distance: 21.1
click at [0, 0] on div "Several wire were not correct lengths for my application. One extremely short a…" at bounding box center [0, 0] width 0 height 0
drag, startPoint x: 235, startPoint y: 145, endPoint x: 446, endPoint y: 164, distance: 212.2
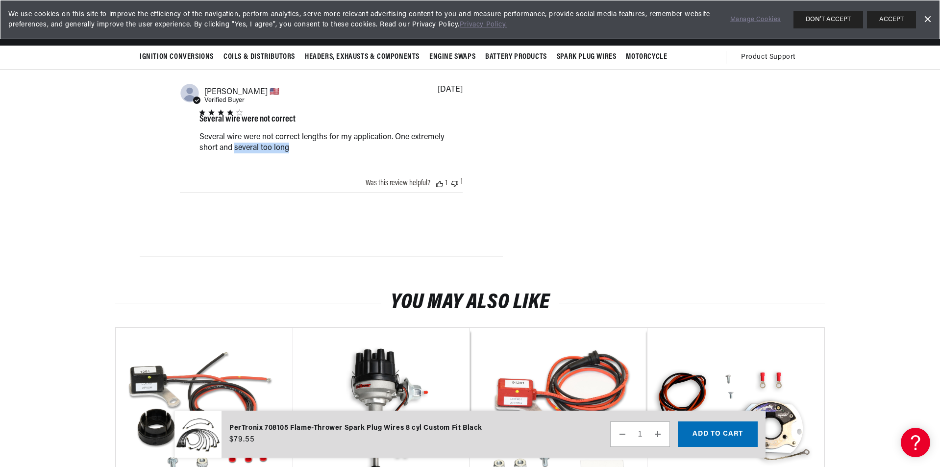
click at [410, 158] on div "Several wire were not correct Several wire were not correct lengths for my appl…" at bounding box center [331, 134] width 263 height 49
drag, startPoint x: 565, startPoint y: 179, endPoint x: 664, endPoint y: 179, distance: 99.0
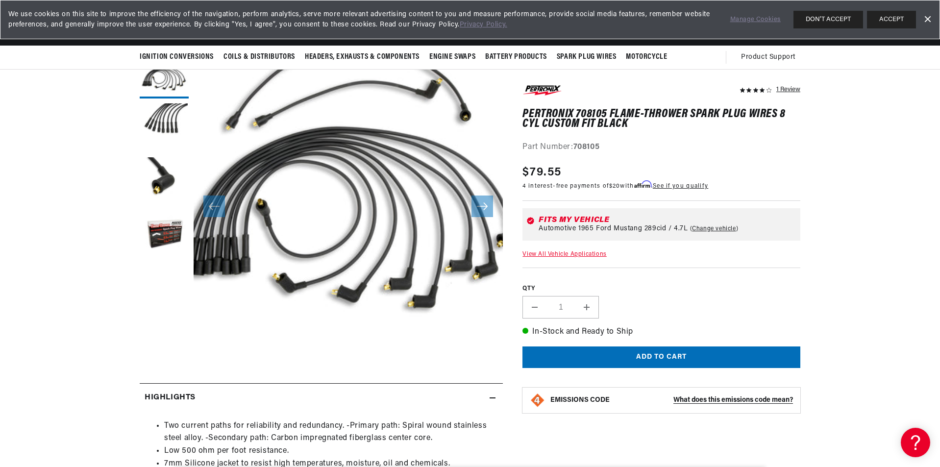
scroll to position [0, 0]
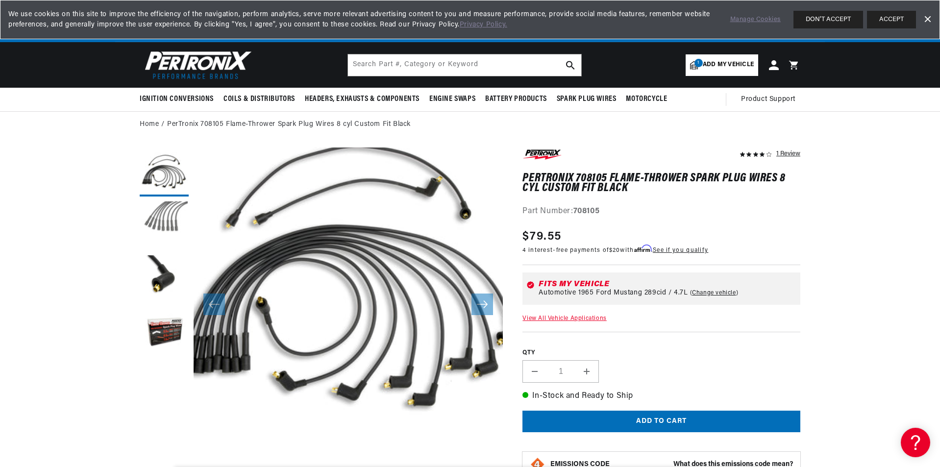
click at [159, 217] on button "Load image 2 in gallery view" at bounding box center [164, 225] width 49 height 49
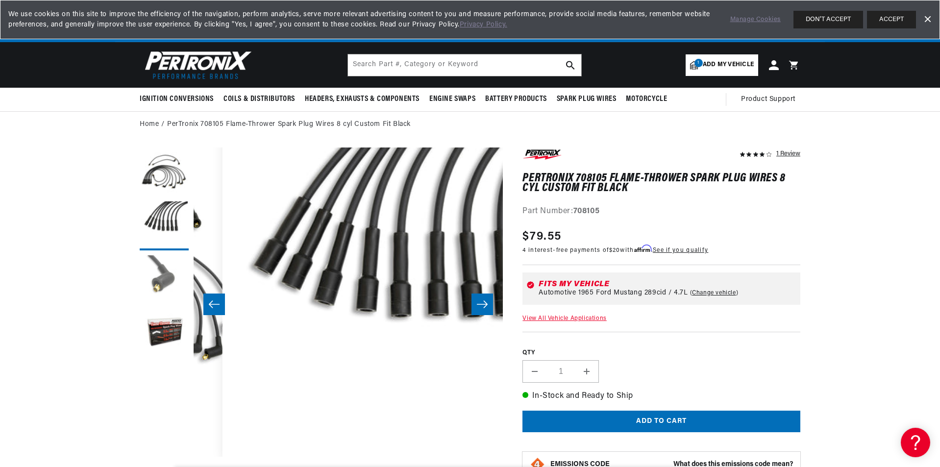
click at [166, 268] on button "Load image 3 in gallery view" at bounding box center [164, 279] width 49 height 49
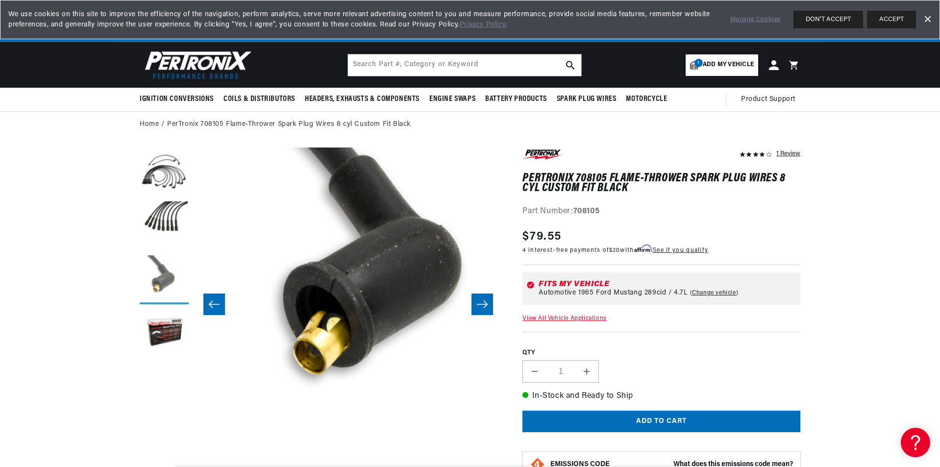
scroll to position [31, 619]
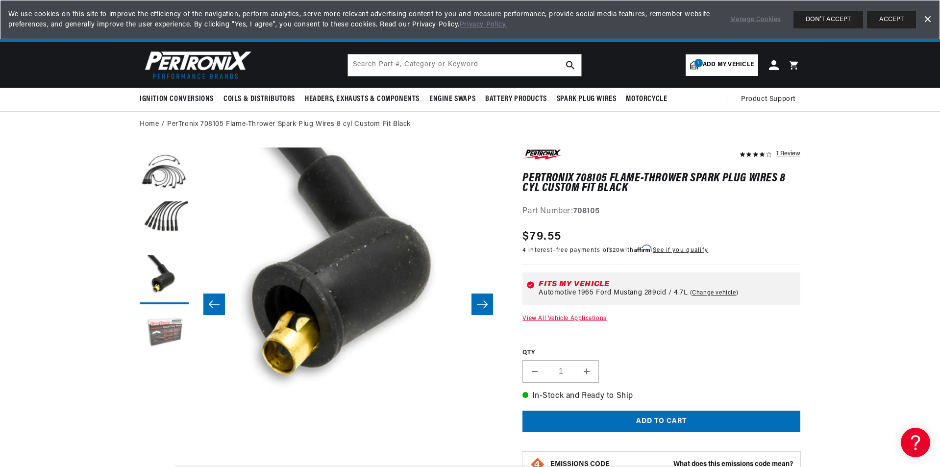
click at [154, 334] on button "Load image 4 in gallery view" at bounding box center [164, 333] width 49 height 49
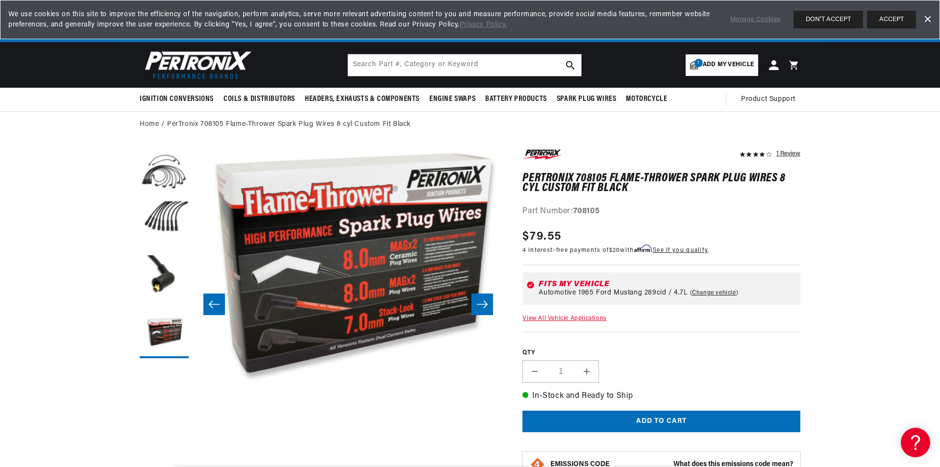
scroll to position [0, 297]
